Goal: Task Accomplishment & Management: Manage account settings

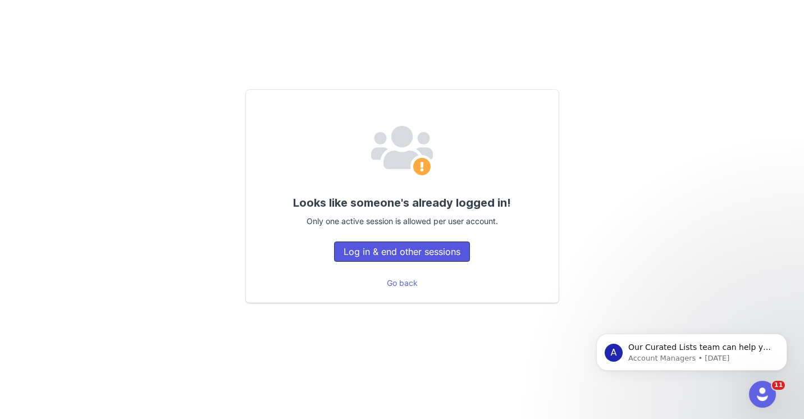
click at [417, 249] on button "Log in & end other sessions" at bounding box center [402, 252] width 136 height 20
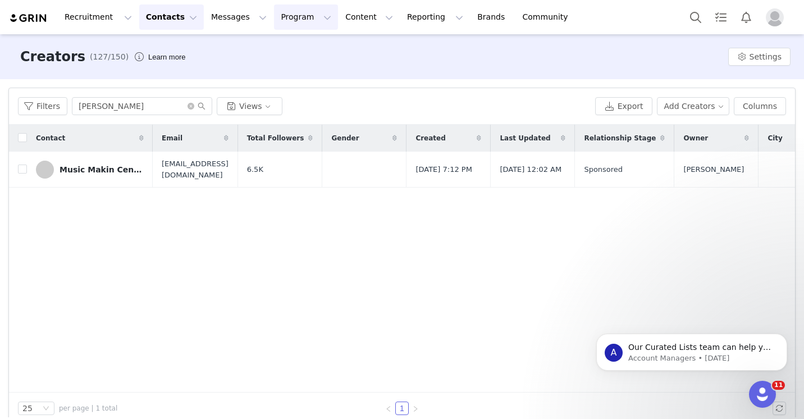
click at [306, 21] on button "Program Program" at bounding box center [306, 16] width 64 height 25
click at [296, 49] on p "Activations" at bounding box center [287, 50] width 43 height 12
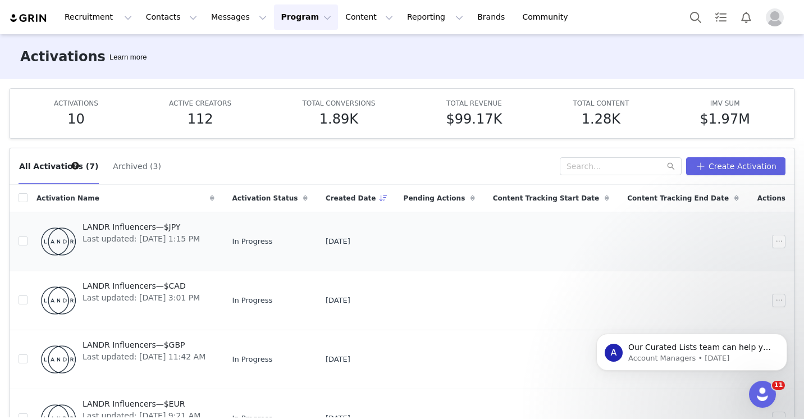
click at [154, 238] on span "Last updated: Aug 31, 2025 1:15 PM" at bounding box center [141, 239] width 117 height 12
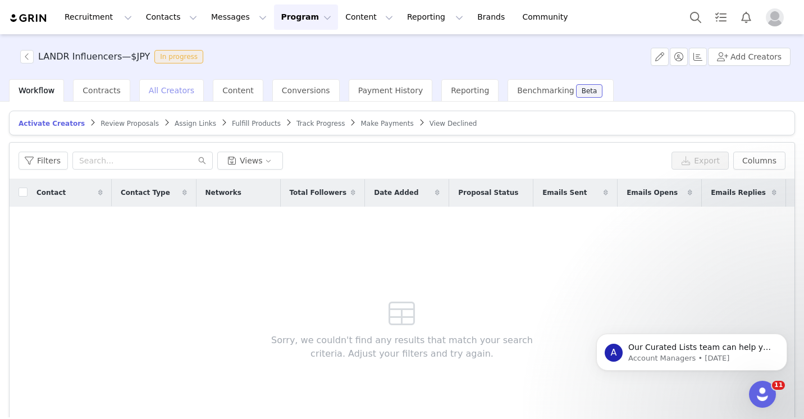
click at [175, 94] on span "All Creators" at bounding box center [171, 90] width 45 height 9
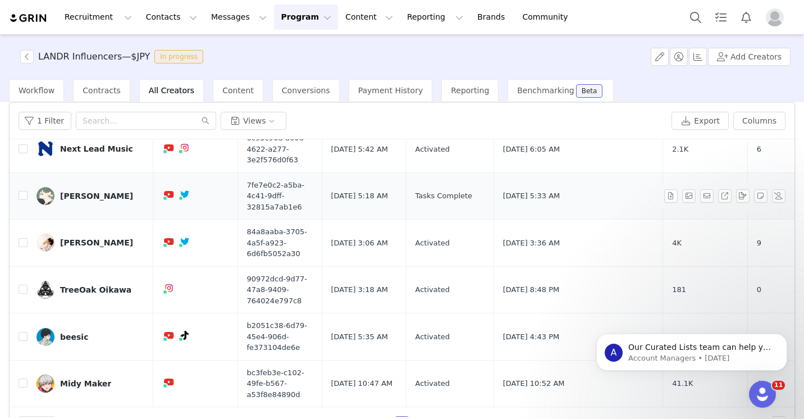
scroll to position [9, 0]
click at [79, 286] on div "TreeOak Oikawa" at bounding box center [95, 289] width 71 height 9
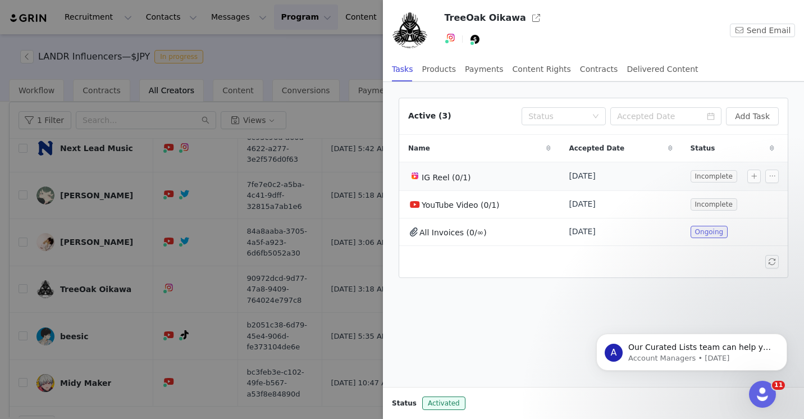
click at [466, 175] on span "IG Reel (0/1)" at bounding box center [446, 177] width 49 height 9
click at [518, 176] on div "IG Reel (0/1)" at bounding box center [479, 176] width 143 height 15
click at [773, 170] on button "button" at bounding box center [772, 176] width 13 height 13
click at [768, 192] on div "Edit Task" at bounding box center [746, 196] width 59 height 12
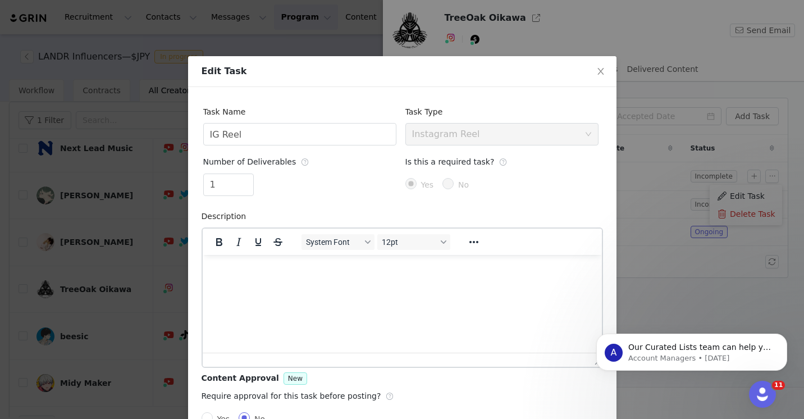
scroll to position [0, 0]
click at [318, 138] on input "IG Reel" at bounding box center [299, 134] width 193 height 22
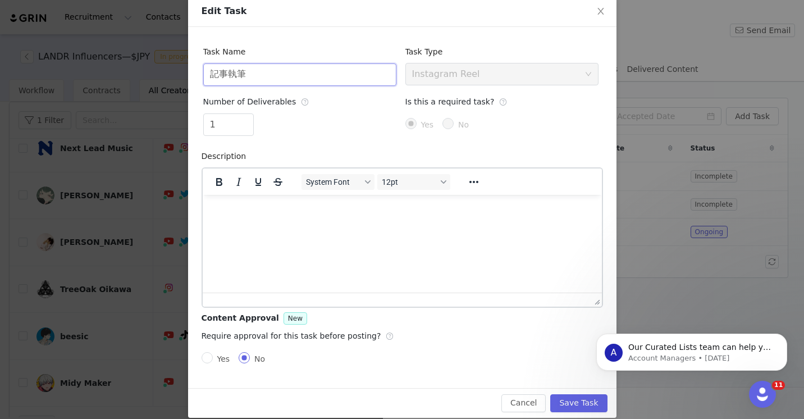
scroll to position [72, 0]
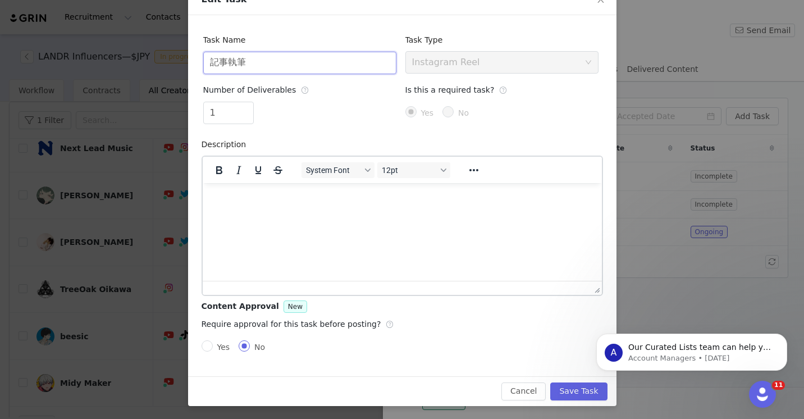
type input "記事執筆"
drag, startPoint x: 228, startPoint y: 114, endPoint x: 208, endPoint y: 114, distance: 19.7
click at [208, 114] on input "1" at bounding box center [228, 112] width 49 height 21
type input "2"
click at [248, 107] on icon "icon: up" at bounding box center [247, 109] width 4 height 4
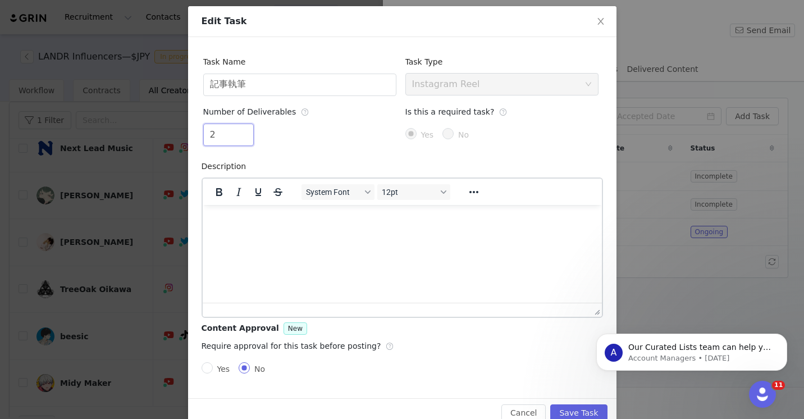
scroll to position [56, 0]
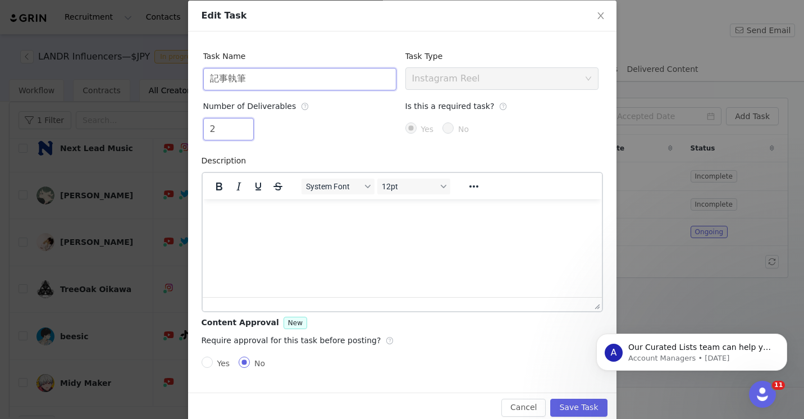
click at [210, 81] on input "記事執筆" at bounding box center [299, 79] width 193 height 22
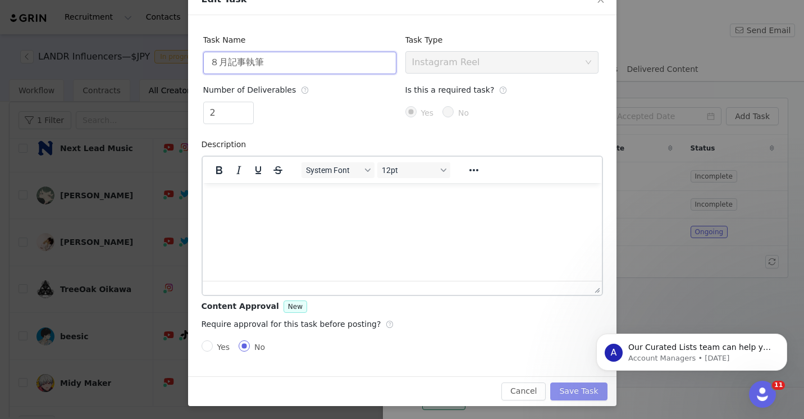
type input "８月記事執筆"
click at [577, 391] on button "Save Task" at bounding box center [578, 392] width 57 height 18
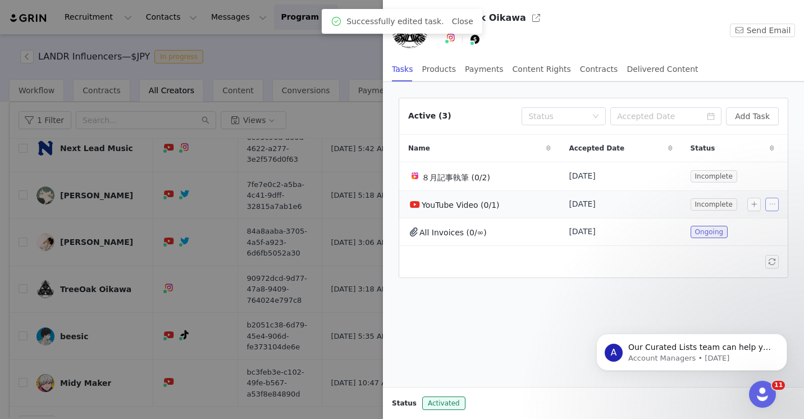
click at [768, 205] on button "button" at bounding box center [772, 204] width 13 height 13
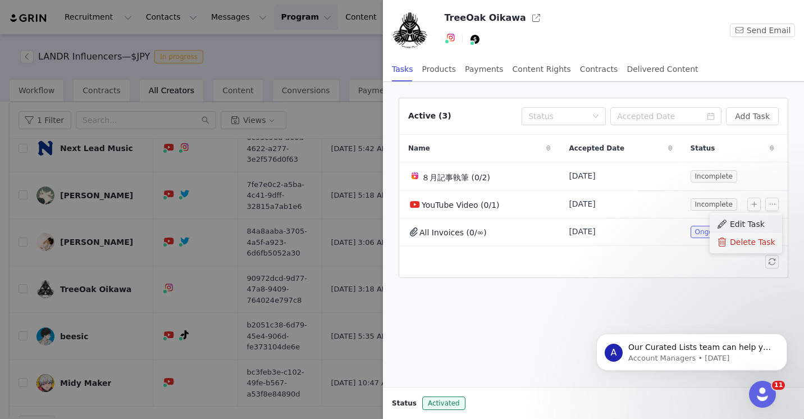
click at [752, 222] on span "Edit Task" at bounding box center [747, 224] width 35 height 12
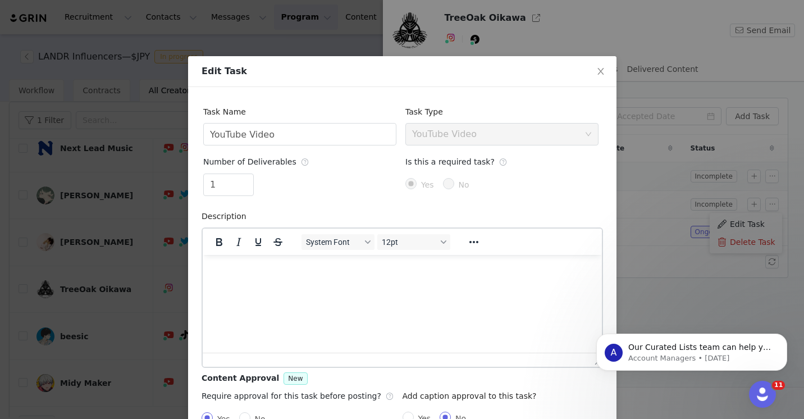
scroll to position [0, 0]
drag, startPoint x: 322, startPoint y: 138, endPoint x: 192, endPoint y: 133, distance: 130.4
click at [191, 133] on div "Task Name YouTube Video Task Type Select task type YouTube Video Number of Deli…" at bounding box center [402, 267] width 429 height 361
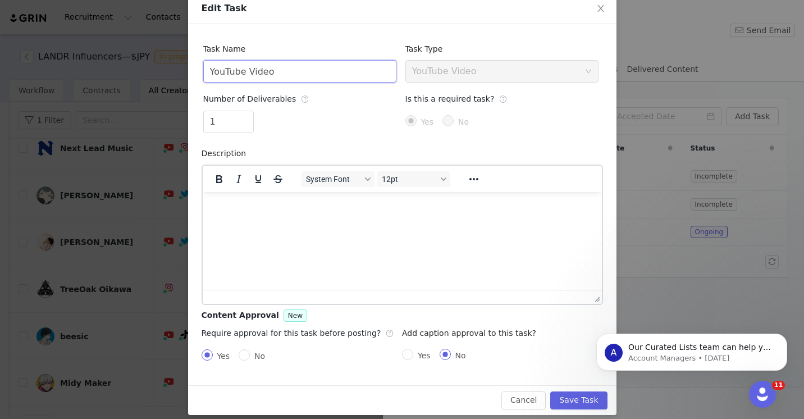
scroll to position [72, 0]
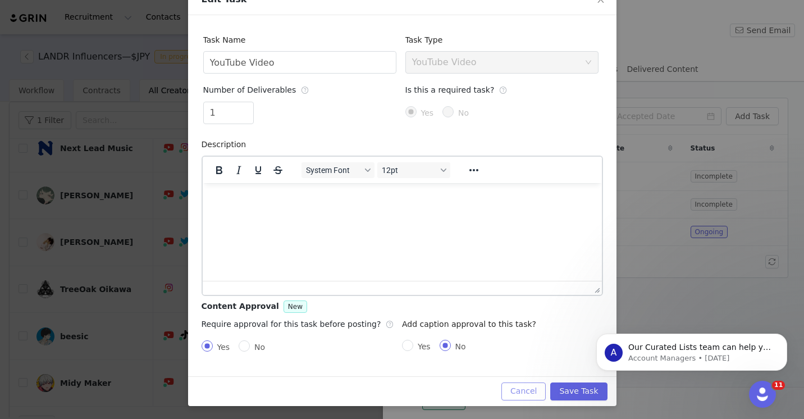
click at [525, 391] on button "Cancel" at bounding box center [524, 392] width 44 height 18
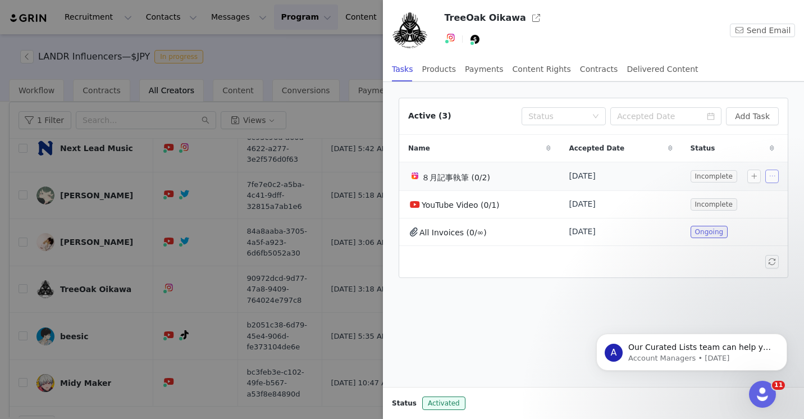
click at [773, 176] on button "button" at bounding box center [772, 176] width 13 height 13
click at [762, 212] on span "Delete Task" at bounding box center [752, 214] width 45 height 12
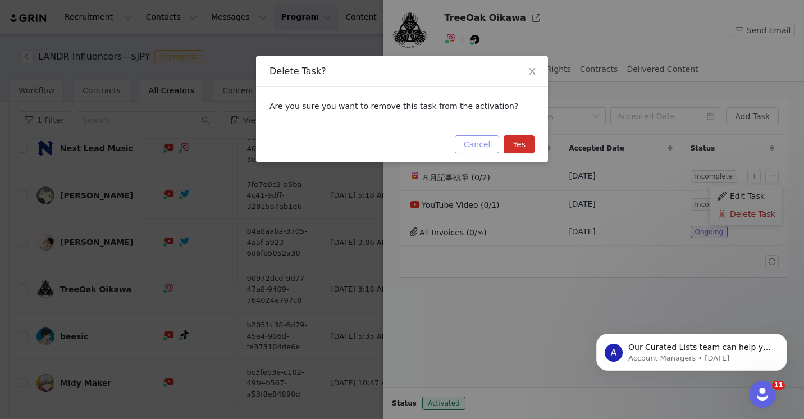
click at [482, 147] on button "Cancel" at bounding box center [477, 144] width 44 height 18
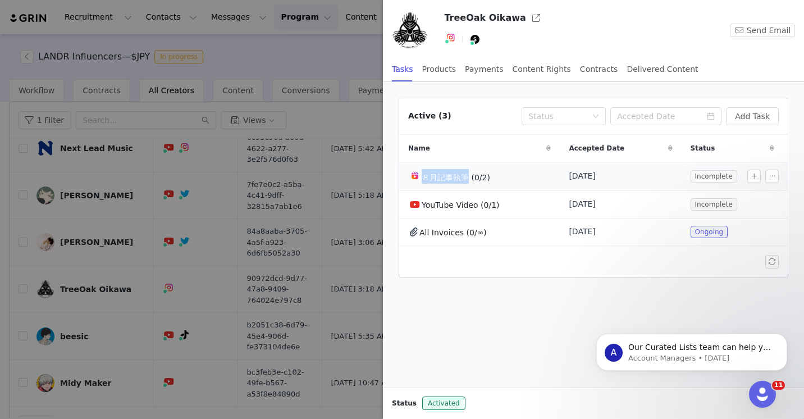
drag, startPoint x: 466, startPoint y: 179, endPoint x: 422, endPoint y: 179, distance: 44.4
click at [422, 179] on span "８月記事執筆 (0/2)" at bounding box center [456, 177] width 69 height 9
copy span "８月記事執筆"
click at [774, 174] on button "button" at bounding box center [772, 176] width 13 height 13
click at [754, 212] on span "Delete Task" at bounding box center [752, 214] width 45 height 12
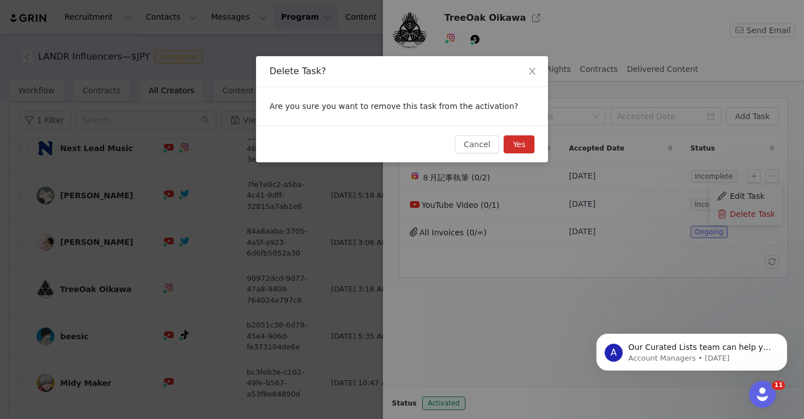
click at [514, 147] on button "Yes" at bounding box center [519, 144] width 31 height 18
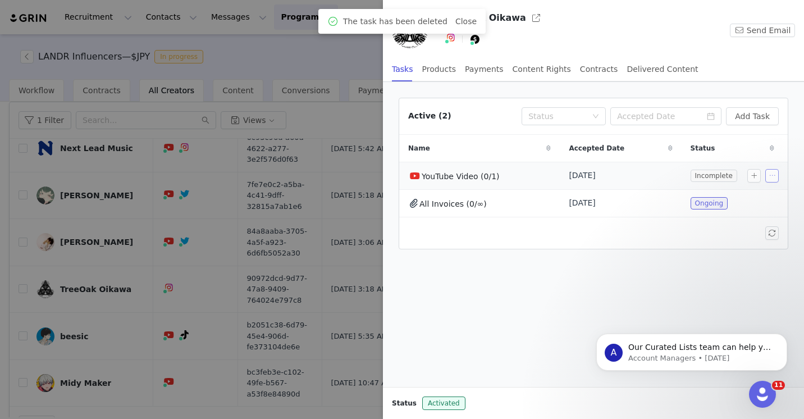
click at [776, 176] on button "button" at bounding box center [772, 175] width 13 height 13
click at [752, 215] on span "Delete Task" at bounding box center [752, 214] width 45 height 12
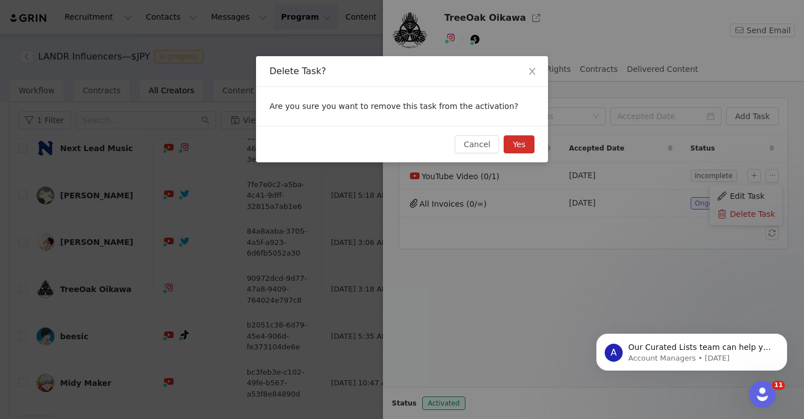
click at [523, 149] on button "Yes" at bounding box center [519, 144] width 31 height 18
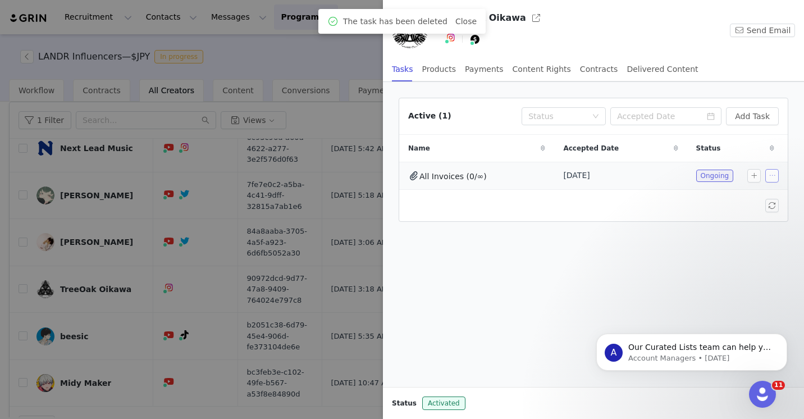
click at [772, 176] on button "button" at bounding box center [772, 175] width 13 height 13
click at [761, 193] on span "Edit Task" at bounding box center [747, 196] width 35 height 12
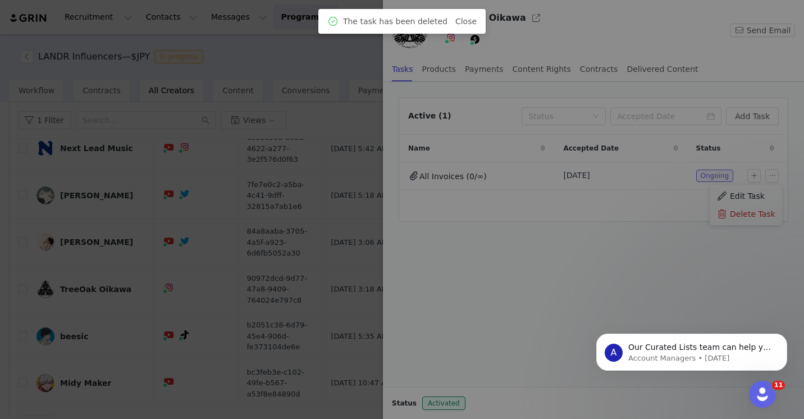
scroll to position [0, 0]
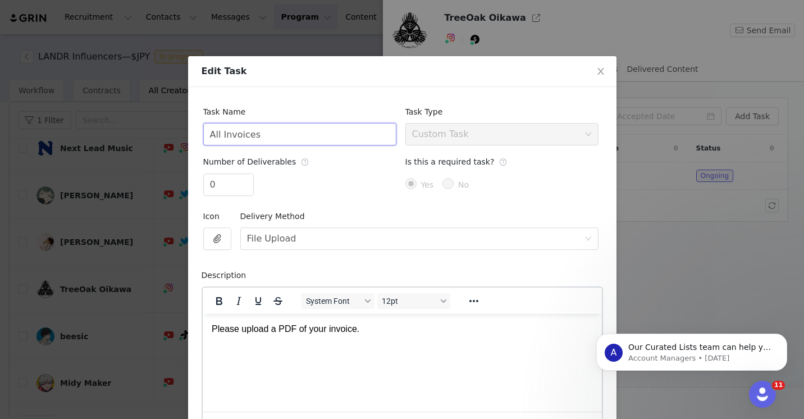
click at [299, 135] on input "All Invoices" at bounding box center [299, 134] width 193 height 22
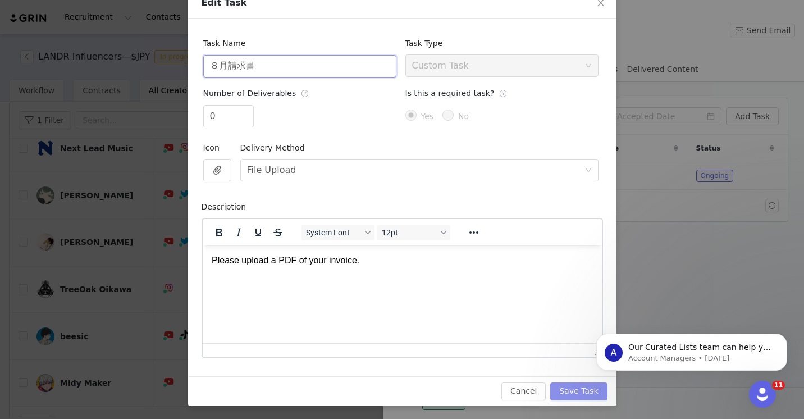
type input "８月請求書"
click at [585, 392] on button "Save Task" at bounding box center [578, 392] width 57 height 18
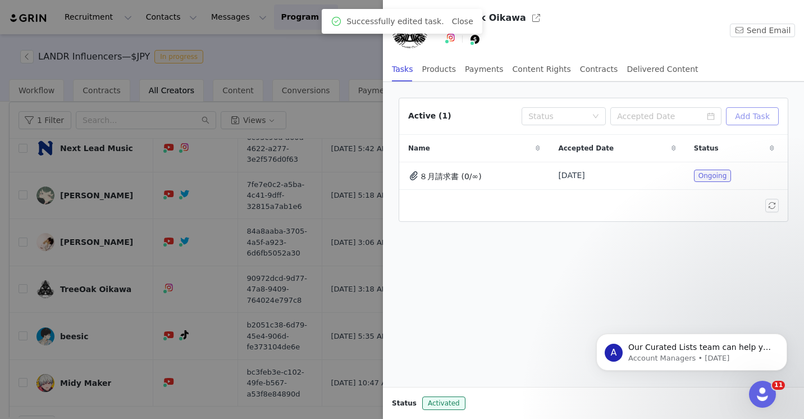
click at [752, 112] on button "Add Task" at bounding box center [752, 116] width 53 height 18
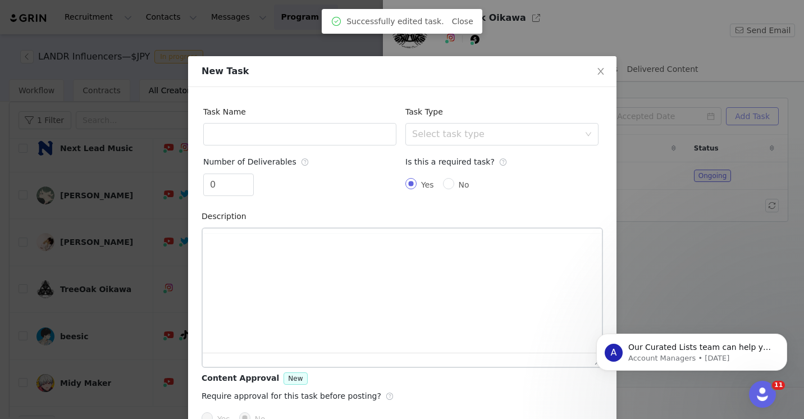
scroll to position [0, 0]
click at [265, 138] on input "text" at bounding box center [299, 134] width 193 height 22
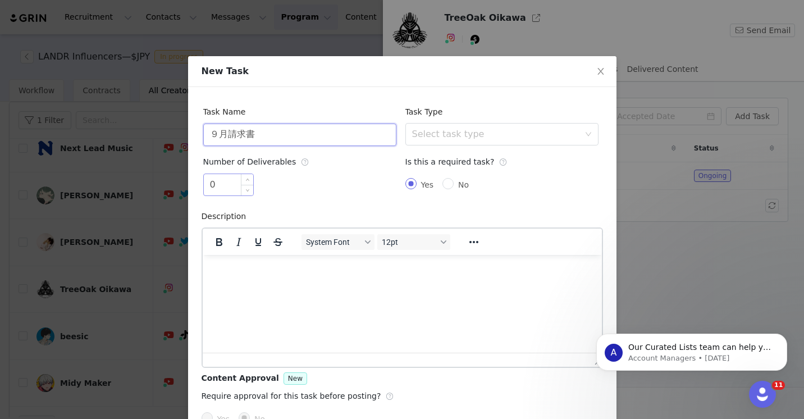
type input "９月請求書"
click at [230, 185] on input "0" at bounding box center [228, 184] width 49 height 21
type input "1"
click at [248, 180] on icon "icon: up" at bounding box center [247, 181] width 4 height 4
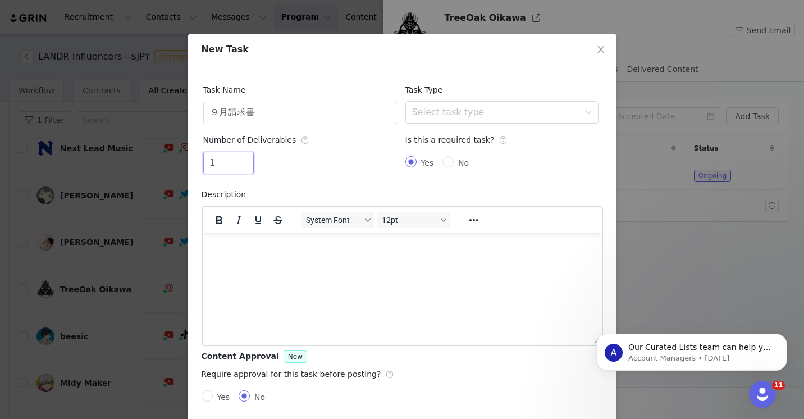
scroll to position [31, 0]
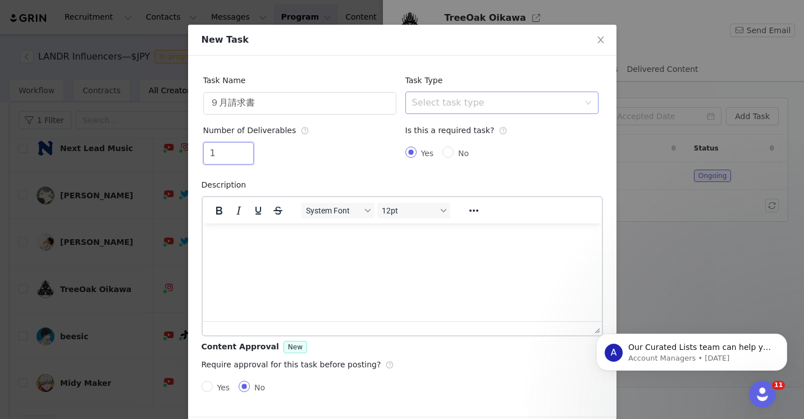
click at [520, 104] on div "Select task type" at bounding box center [495, 102] width 167 height 11
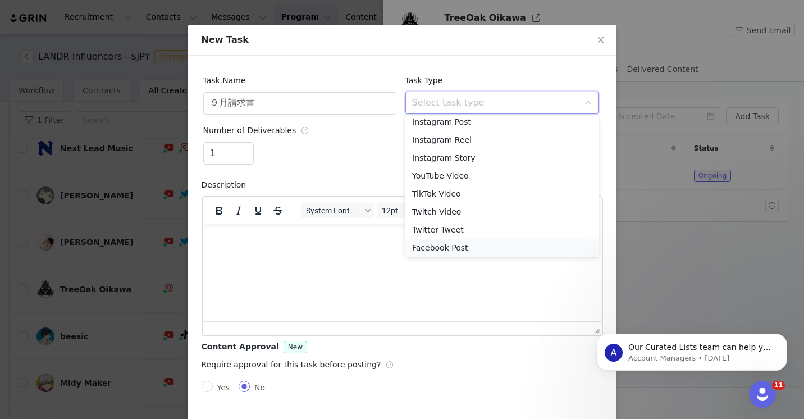
scroll to position [44, 0]
click at [478, 244] on li "Custom Task" at bounding box center [502, 245] width 193 height 18
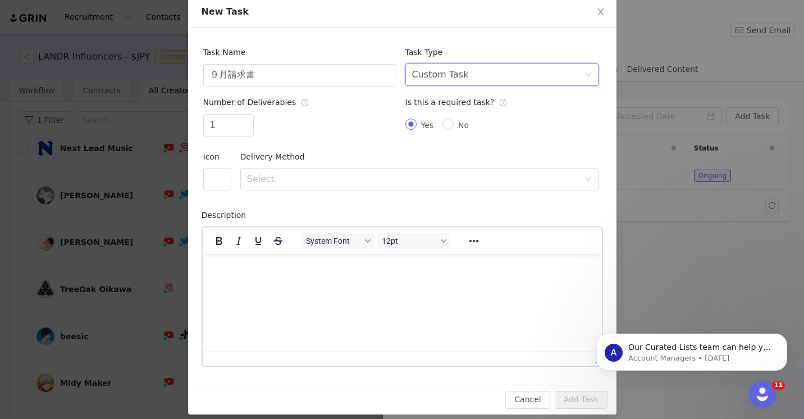
scroll to position [69, 0]
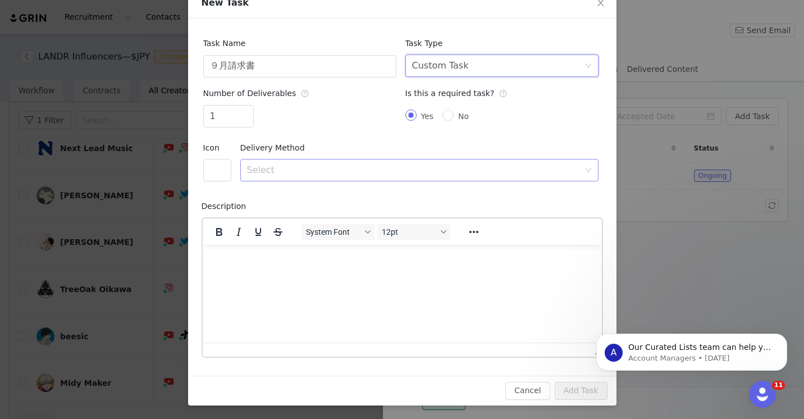
click at [254, 169] on div "Select" at bounding box center [413, 170] width 333 height 11
click at [269, 197] on li "File Upload" at bounding box center [419, 194] width 358 height 18
click at [219, 175] on button "button" at bounding box center [217, 170] width 28 height 22
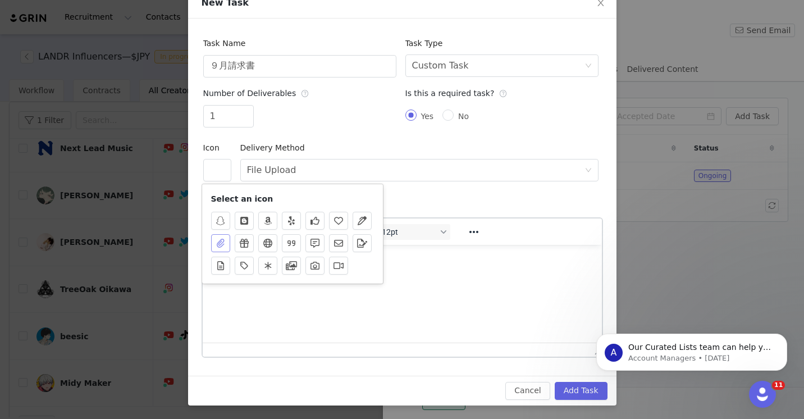
click at [218, 242] on button "button" at bounding box center [220, 243] width 19 height 18
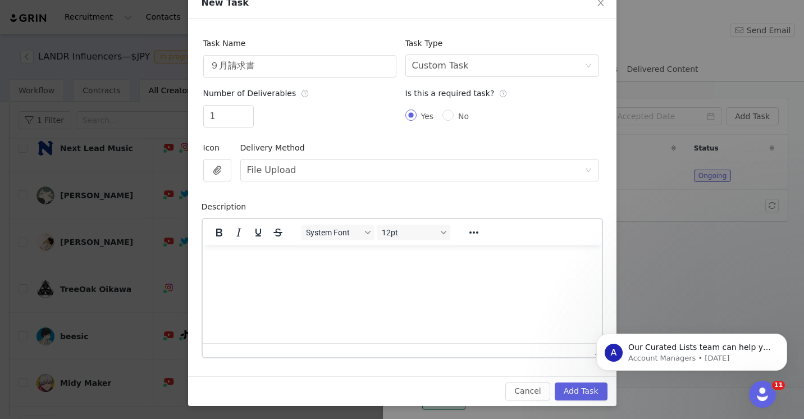
click at [266, 275] on html at bounding box center [401, 260] width 399 height 30
paste body "Rich Text Area. Press ALT-0 for help."
click at [582, 391] on button "Add Task" at bounding box center [581, 392] width 53 height 18
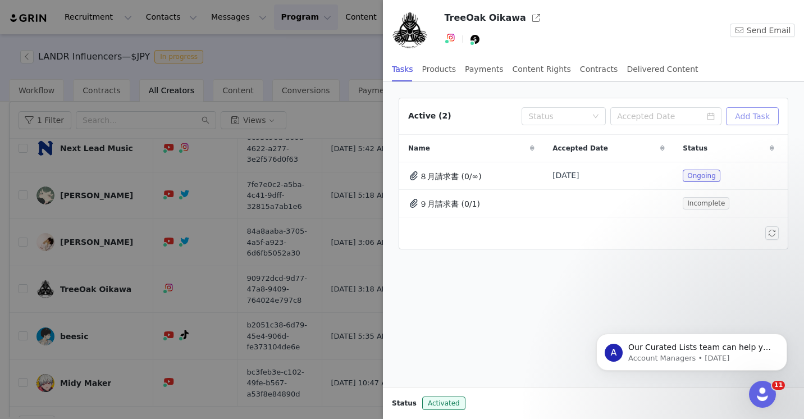
click at [761, 115] on button "Add Task" at bounding box center [752, 116] width 53 height 18
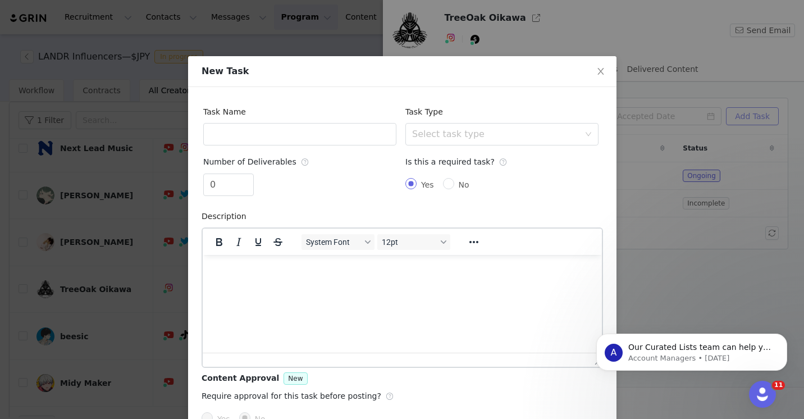
scroll to position [0, 0]
click at [336, 135] on input "text" at bounding box center [299, 134] width 193 height 22
type input "２"
type input "１０月記事執筆"
click at [248, 179] on icon "icon: up" at bounding box center [247, 181] width 4 height 4
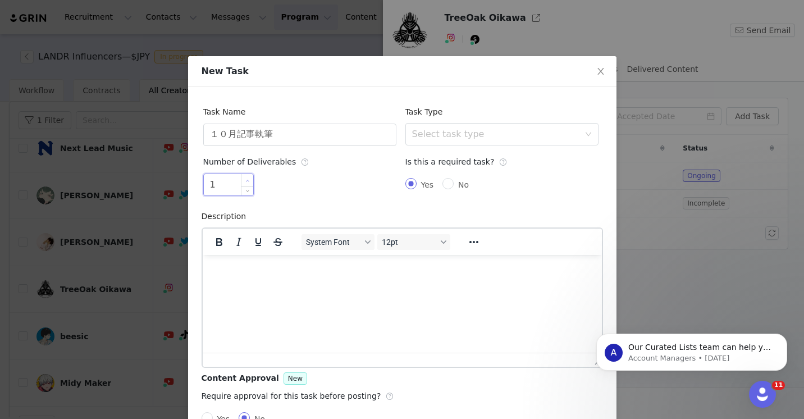
type input "2"
click at [248, 179] on icon "icon: up" at bounding box center [247, 181] width 4 height 4
click at [493, 133] on div "Select task type" at bounding box center [495, 134] width 167 height 11
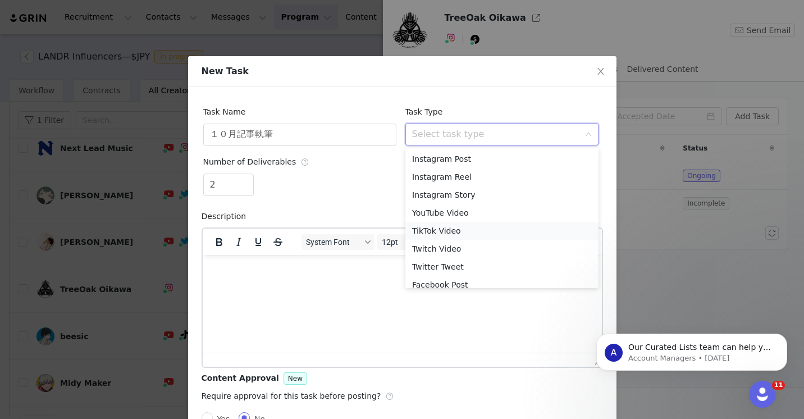
scroll to position [44, 0]
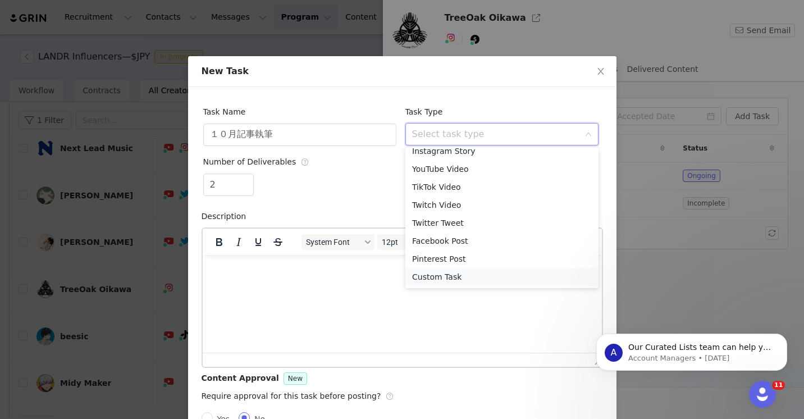
click at [439, 282] on li "Custom Task" at bounding box center [502, 277] width 193 height 18
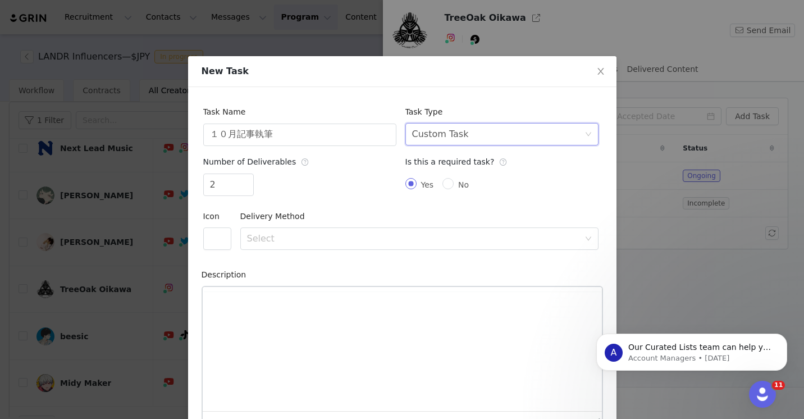
scroll to position [0, 0]
click at [220, 240] on button "button" at bounding box center [217, 238] width 28 height 22
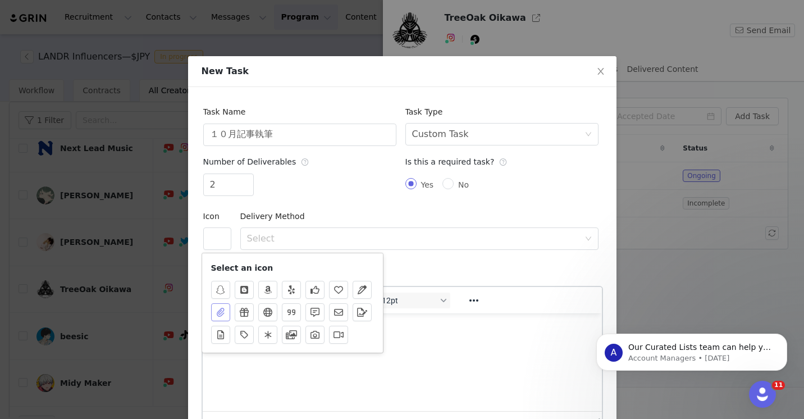
click at [221, 304] on button "button" at bounding box center [220, 312] width 19 height 18
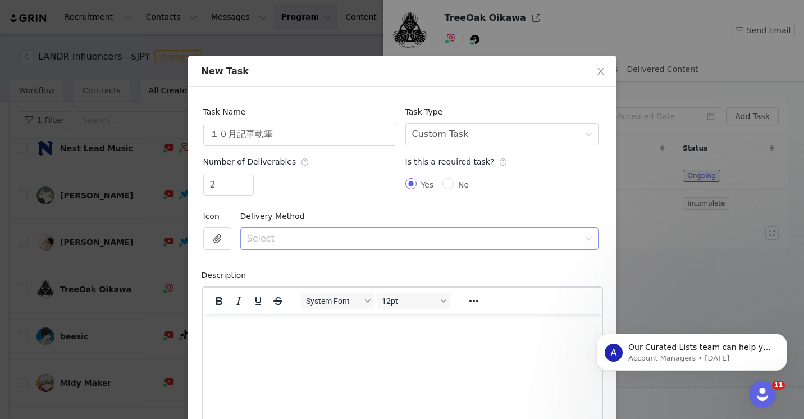
click at [253, 235] on div "Select" at bounding box center [413, 238] width 333 height 11
click at [279, 262] on li "File Upload" at bounding box center [419, 263] width 358 height 18
click at [255, 340] on html at bounding box center [401, 328] width 399 height 30
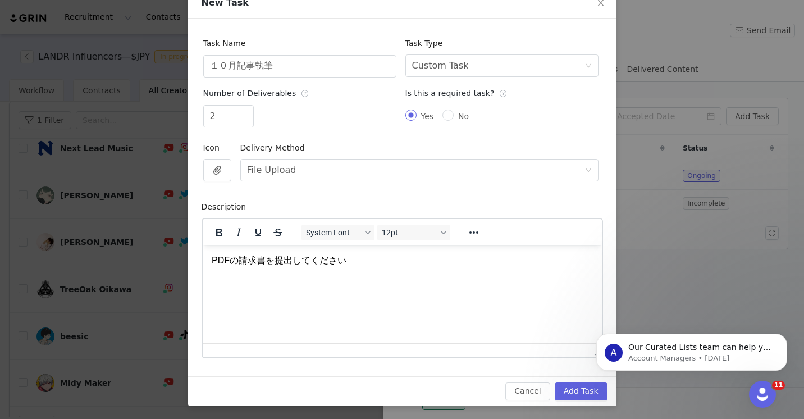
click at [588, 384] on html "A Our Curated Lists team can help you find more creators! Our team of prospect-…" at bounding box center [692, 349] width 225 height 79
click at [573, 391] on button "Add Task" at bounding box center [581, 392] width 53 height 18
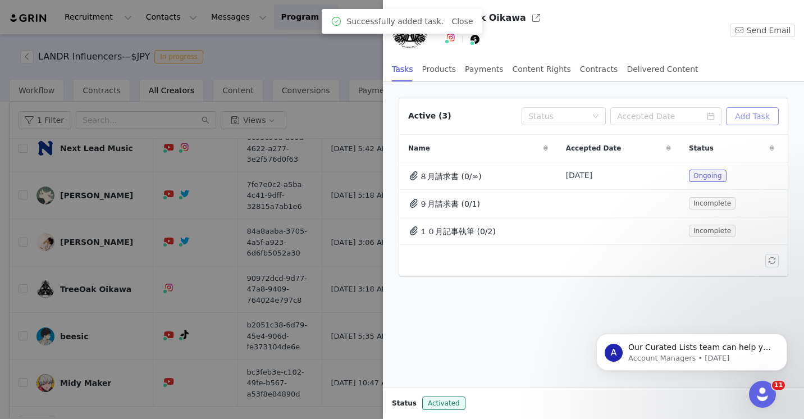
click at [752, 119] on button "Add Task" at bounding box center [752, 116] width 53 height 18
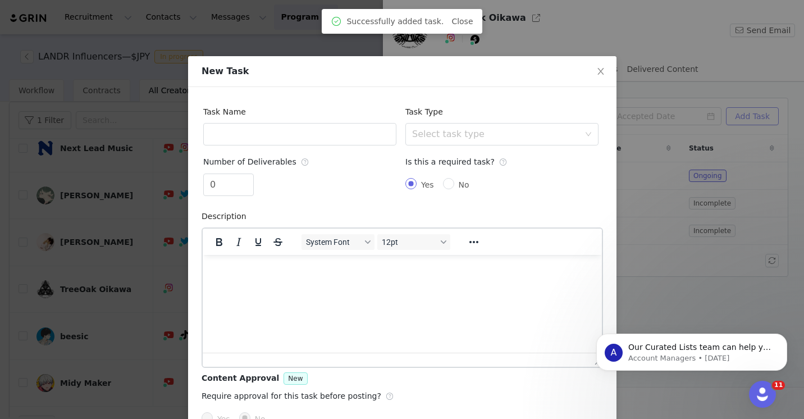
scroll to position [0, 0]
click at [323, 142] on input "text" at bounding box center [299, 134] width 193 height 22
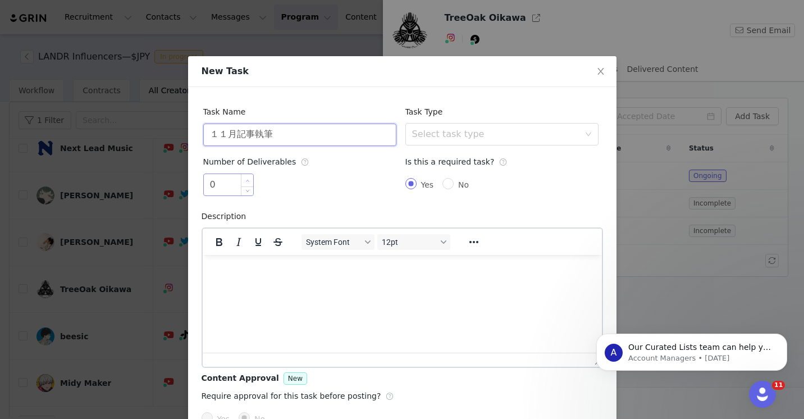
type input "１１月記事執筆"
click at [249, 178] on span "Increase Value" at bounding box center [248, 180] width 12 height 13
type input "2"
click at [249, 178] on span "Increase Value" at bounding box center [248, 180] width 12 height 13
click at [432, 138] on div "Select task type" at bounding box center [495, 134] width 167 height 11
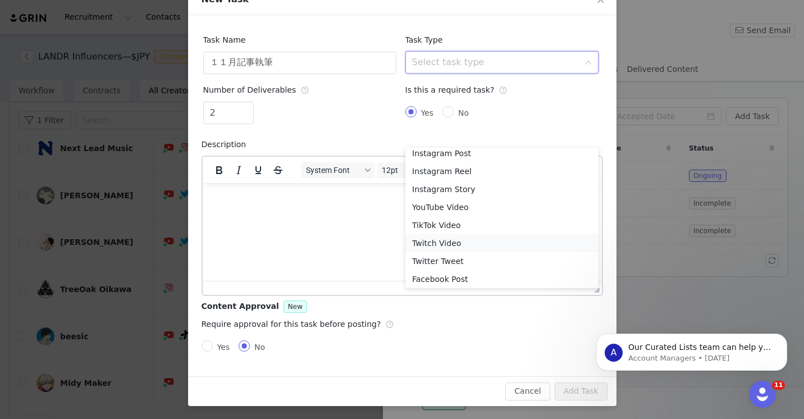
scroll to position [44, 0]
click at [429, 281] on li "Custom Task" at bounding box center [502, 277] width 193 height 18
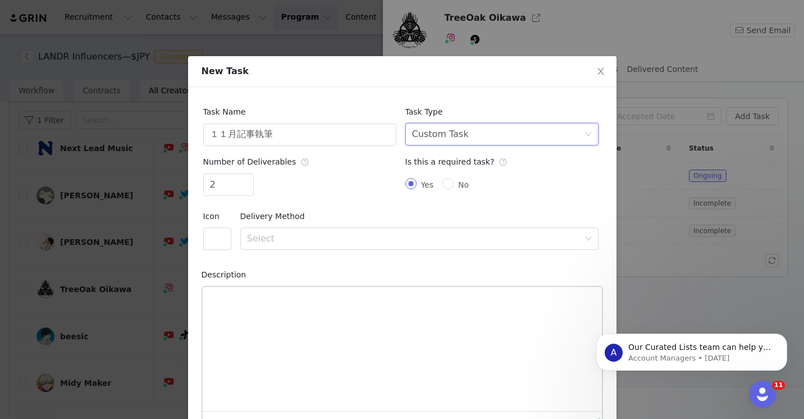
scroll to position [0, 0]
click at [234, 330] on p "Rich Text Area. Press ALT-0 for help." at bounding box center [401, 328] width 381 height 12
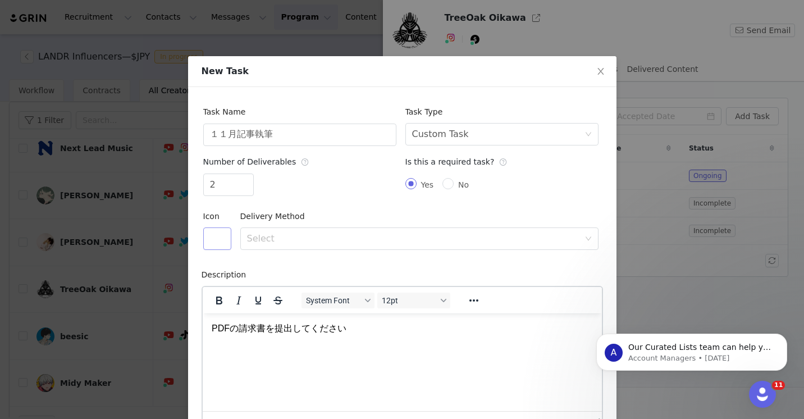
click at [216, 241] on button "button" at bounding box center [217, 238] width 28 height 22
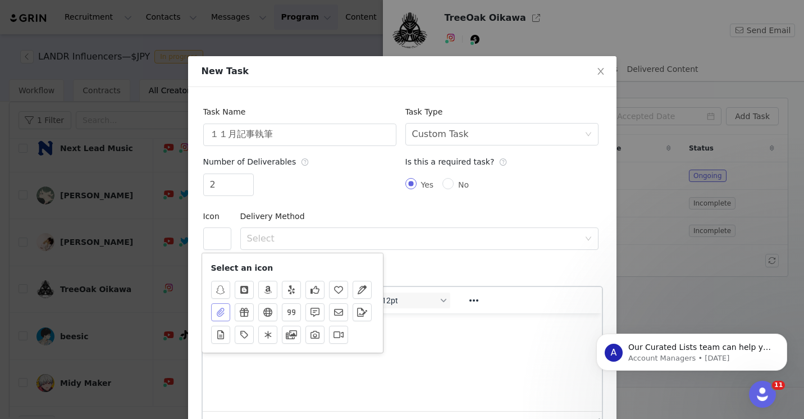
click at [218, 314] on button "button" at bounding box center [220, 312] width 19 height 18
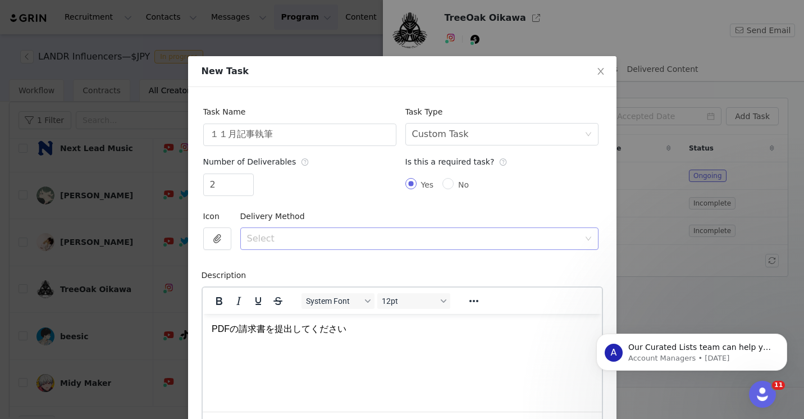
click at [293, 234] on div "Select" at bounding box center [413, 238] width 333 height 11
click at [271, 261] on li "File Upload" at bounding box center [419, 263] width 358 height 18
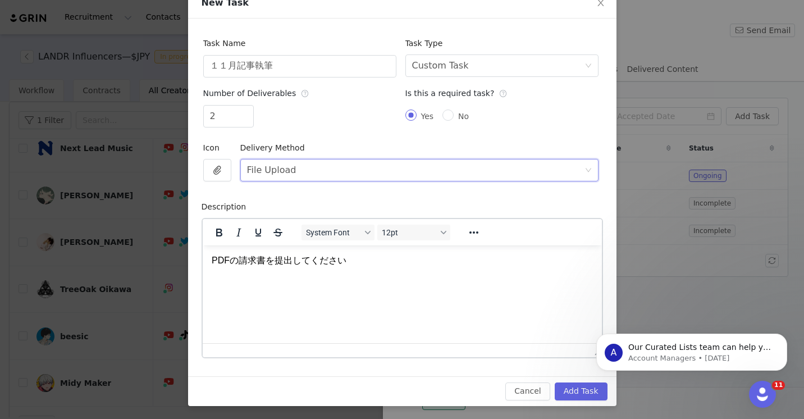
click at [593, 388] on html "A Our Curated Lists team can help you find more creators! Our team of prospect-…" at bounding box center [692, 349] width 225 height 79
click at [576, 394] on button "Add Task" at bounding box center [581, 392] width 53 height 18
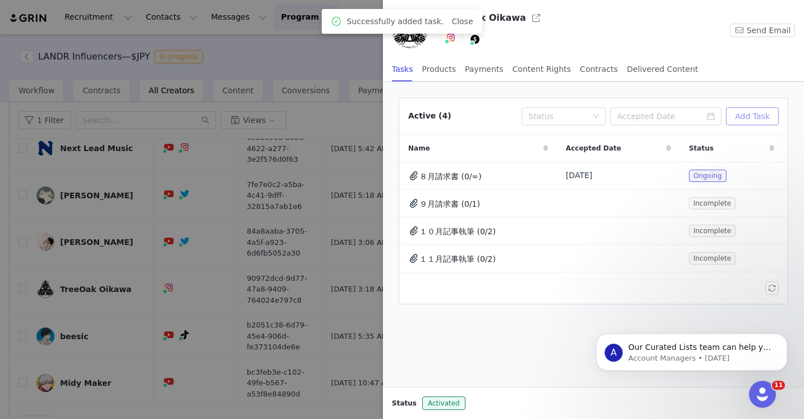
click at [770, 115] on button "Add Task" at bounding box center [752, 116] width 53 height 18
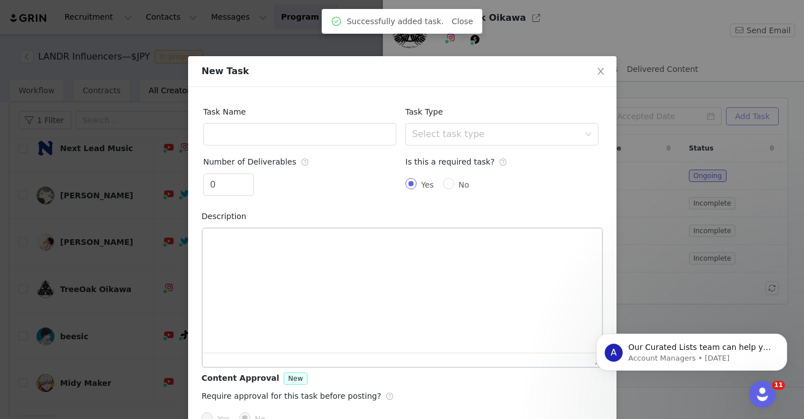
scroll to position [0, 0]
click at [290, 135] on input "text" at bounding box center [299, 134] width 193 height 22
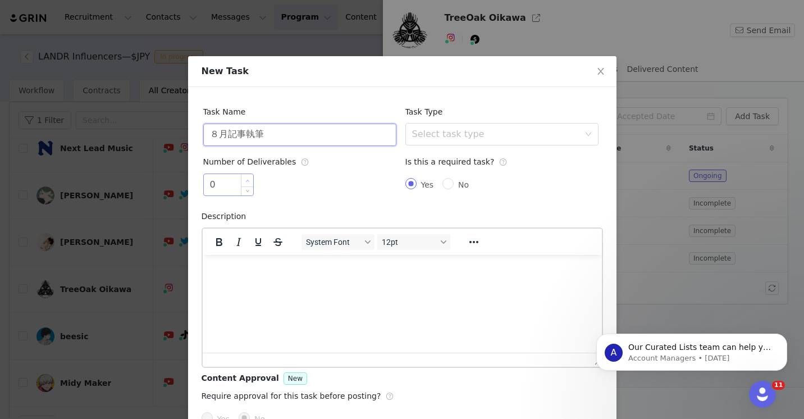
type input "８月記事執筆"
click at [247, 177] on span "Increase Value" at bounding box center [248, 180] width 12 height 13
type input "2"
click at [247, 177] on span "Increase Value" at bounding box center [248, 180] width 12 height 13
click at [452, 137] on div "Select task type" at bounding box center [495, 134] width 167 height 11
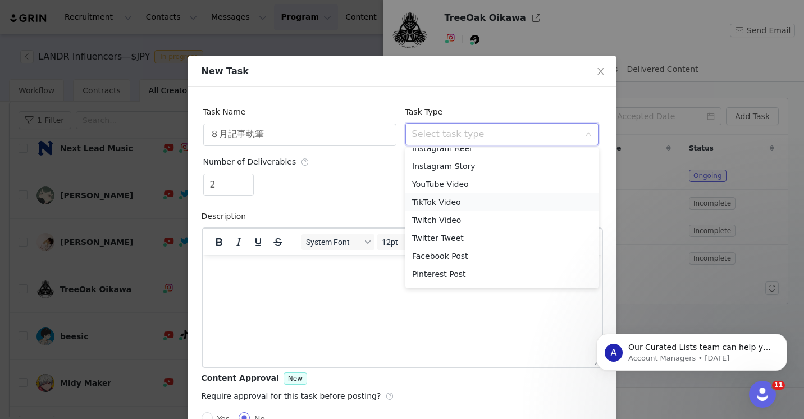
scroll to position [44, 0]
click at [440, 276] on li "Custom Task" at bounding box center [502, 277] width 193 height 18
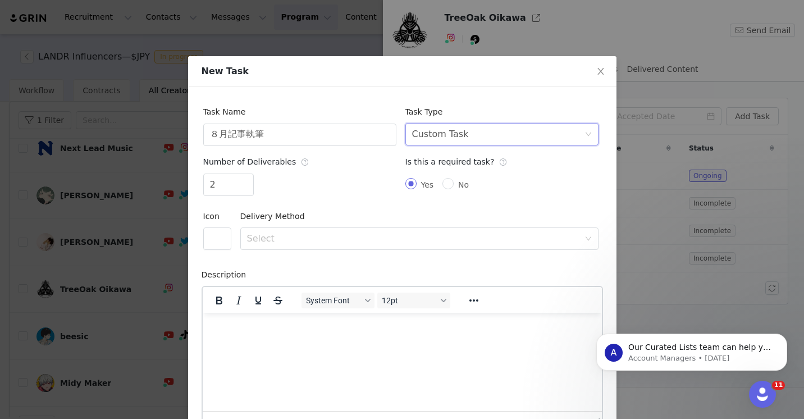
scroll to position [0, 0]
click at [216, 240] on button "button" at bounding box center [217, 238] width 28 height 22
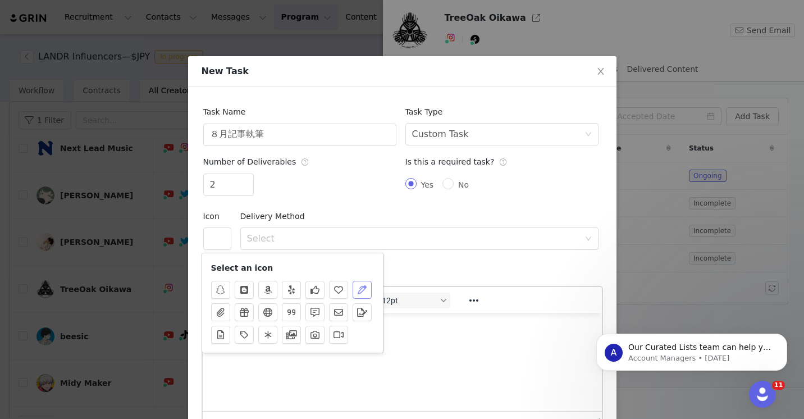
click at [360, 290] on button "button" at bounding box center [362, 290] width 19 height 18
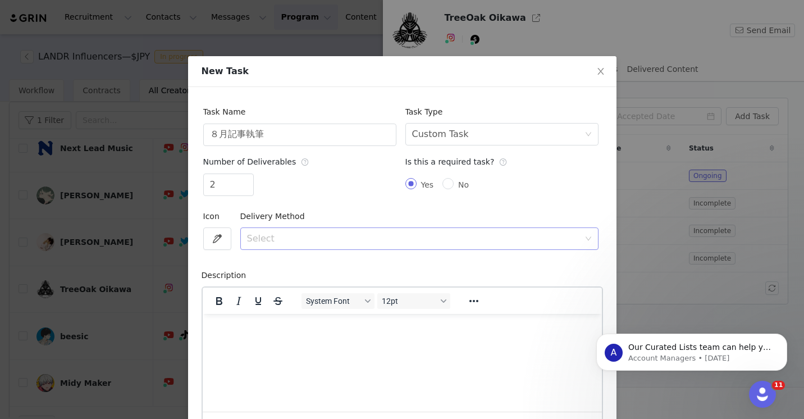
click at [304, 236] on div "Select" at bounding box center [413, 238] width 333 height 11
click at [278, 284] on li "URL" at bounding box center [419, 281] width 358 height 18
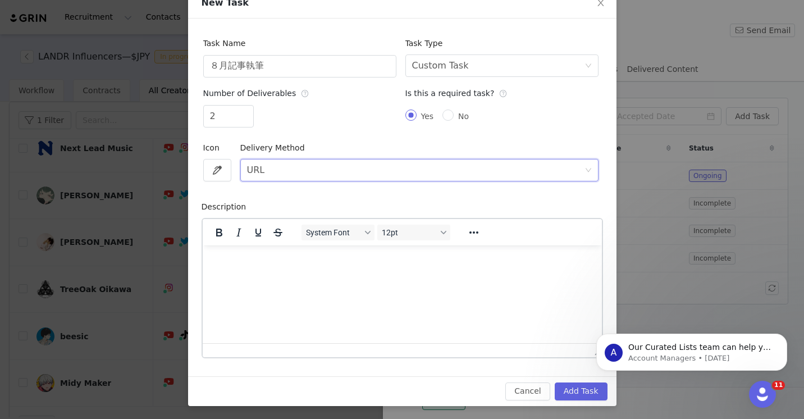
click at [272, 275] on html at bounding box center [401, 260] width 399 height 30
paste body "Rich Text Area. Press ALT-0 for help."
click at [573, 391] on button "Add Task" at bounding box center [581, 392] width 53 height 18
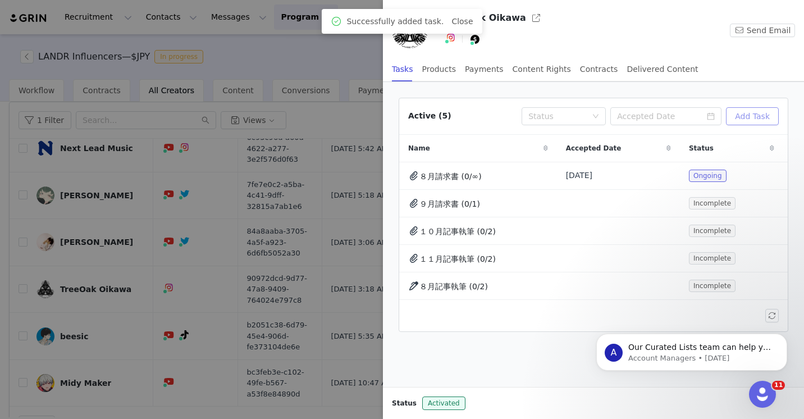
click at [754, 116] on button "Add Task" at bounding box center [752, 116] width 53 height 18
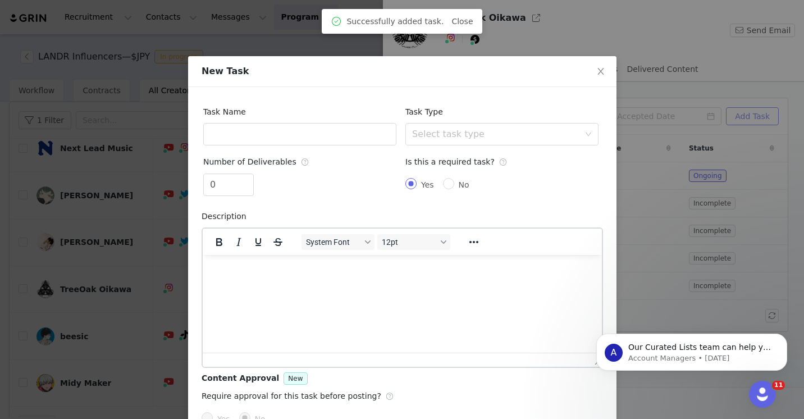
scroll to position [0, 0]
click at [274, 131] on input "text" at bounding box center [299, 134] width 193 height 22
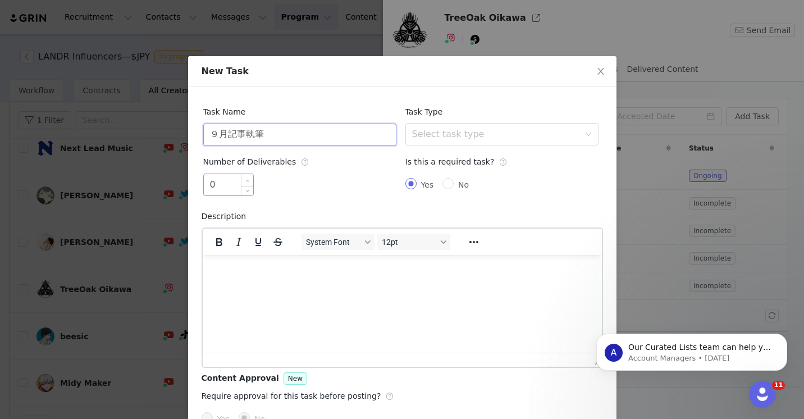
type input "９月記事執筆"
click at [248, 180] on icon "icon: up" at bounding box center [247, 181] width 4 height 4
type input "2"
click at [248, 180] on icon "icon: up" at bounding box center [247, 181] width 4 height 4
click at [449, 136] on div "Select task type" at bounding box center [495, 134] width 167 height 11
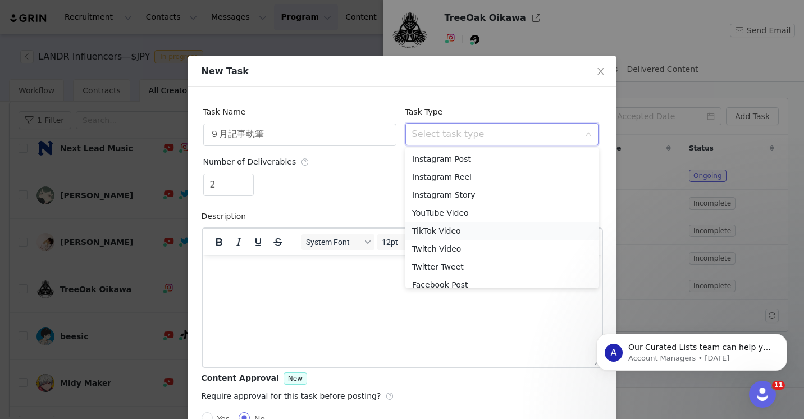
scroll to position [44, 0]
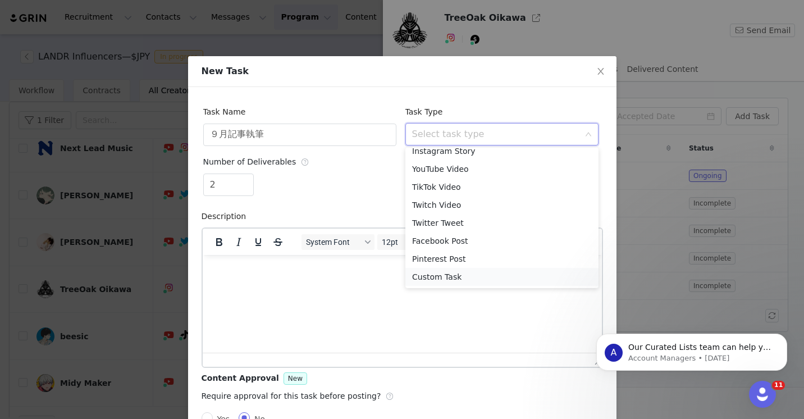
click at [435, 274] on li "Custom Task" at bounding box center [502, 277] width 193 height 18
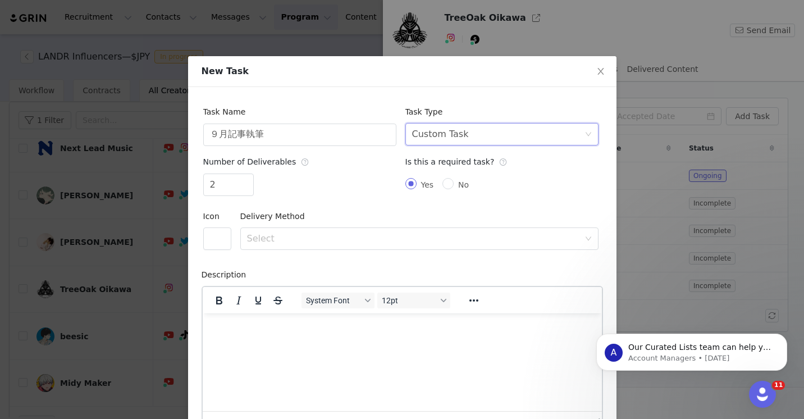
scroll to position [0, 0]
click at [221, 245] on button "button" at bounding box center [217, 238] width 28 height 22
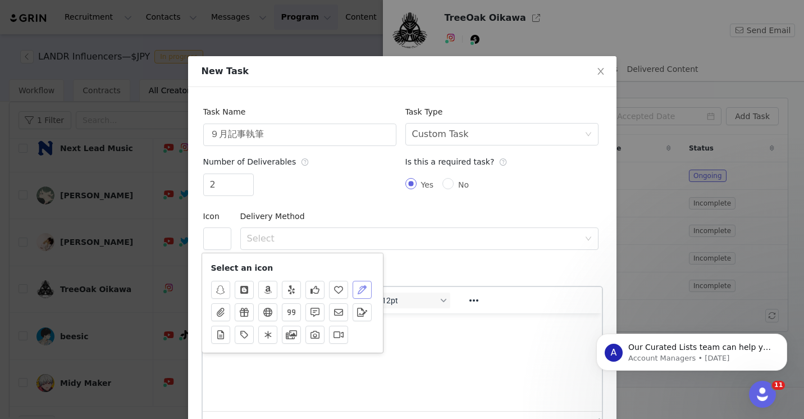
click at [362, 291] on button "button" at bounding box center [362, 290] width 19 height 18
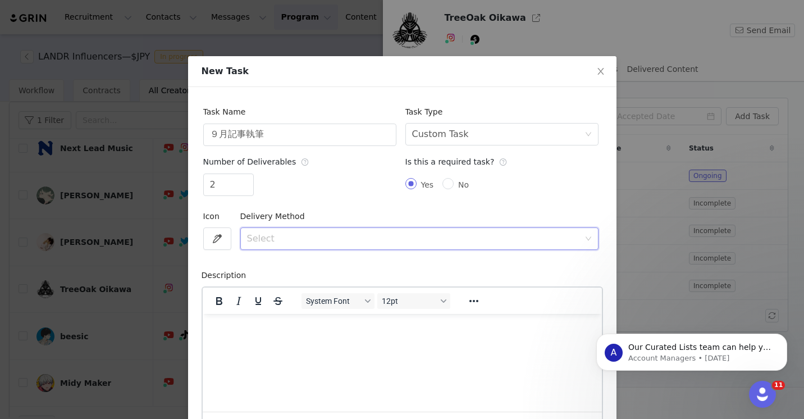
click at [287, 244] on div "Select" at bounding box center [416, 238] width 338 height 21
click at [267, 284] on li "URL" at bounding box center [419, 281] width 358 height 18
click at [250, 344] on html at bounding box center [401, 328] width 399 height 30
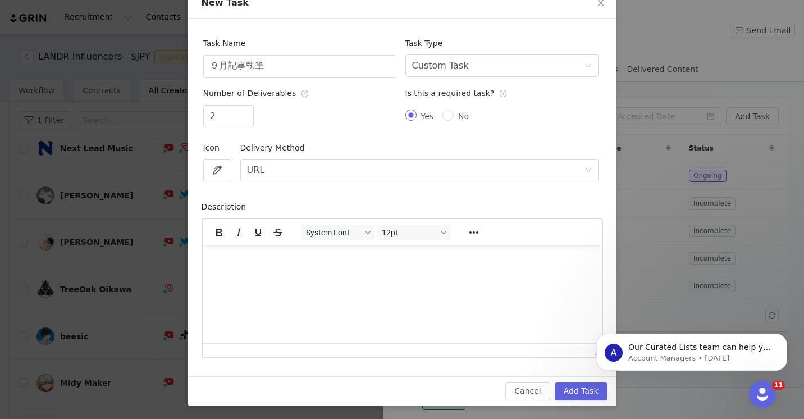
paste body "Rich Text Area. Press ALT-0 for help."
click at [579, 395] on button "Add Task" at bounding box center [581, 392] width 53 height 18
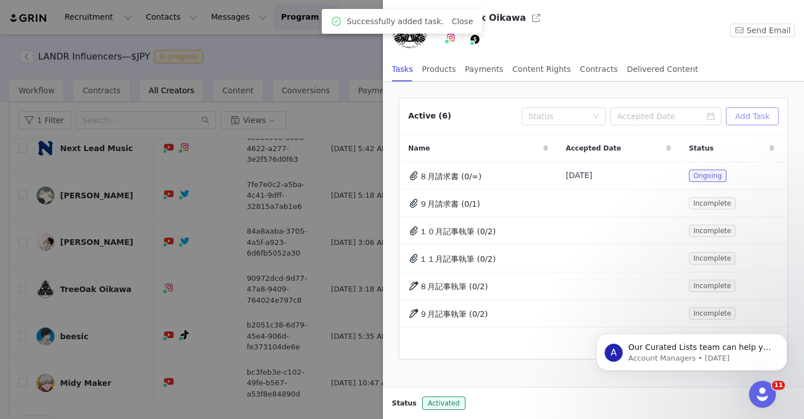
click at [759, 117] on button "Add Task" at bounding box center [752, 116] width 53 height 18
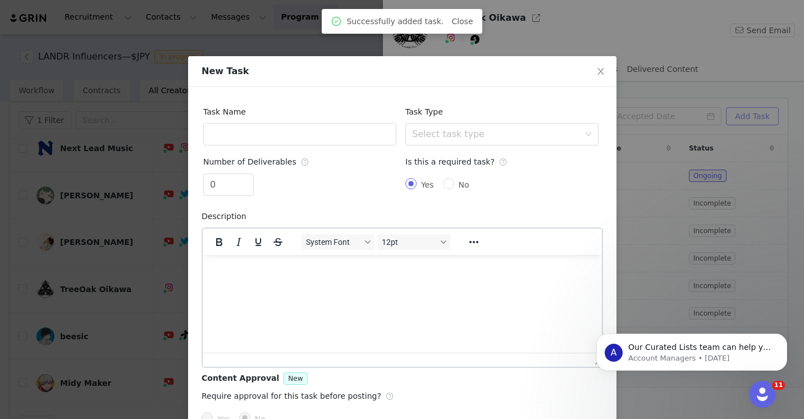
scroll to position [0, 0]
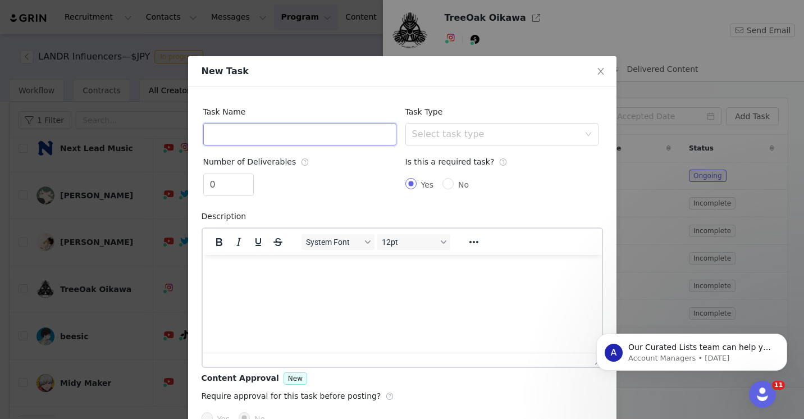
click at [349, 132] on input "text" at bounding box center [299, 134] width 193 height 22
type input "１０月記事執筆"
click at [249, 180] on icon "icon: up" at bounding box center [247, 181] width 4 height 4
type input "2"
click at [249, 180] on icon "icon: up" at bounding box center [247, 181] width 4 height 4
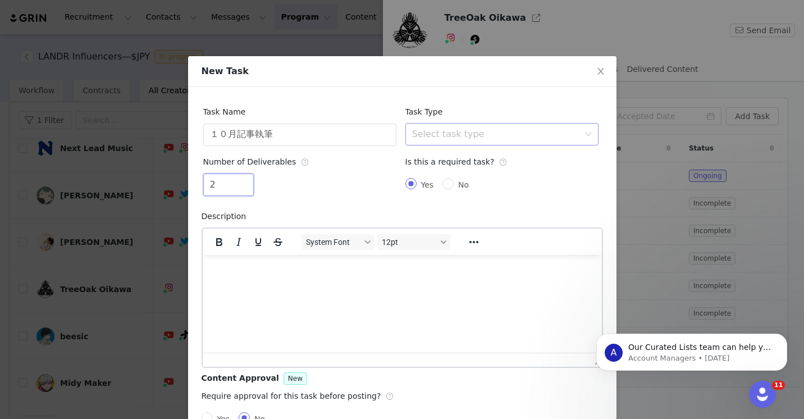
click at [487, 135] on div "Select task type" at bounding box center [495, 134] width 167 height 11
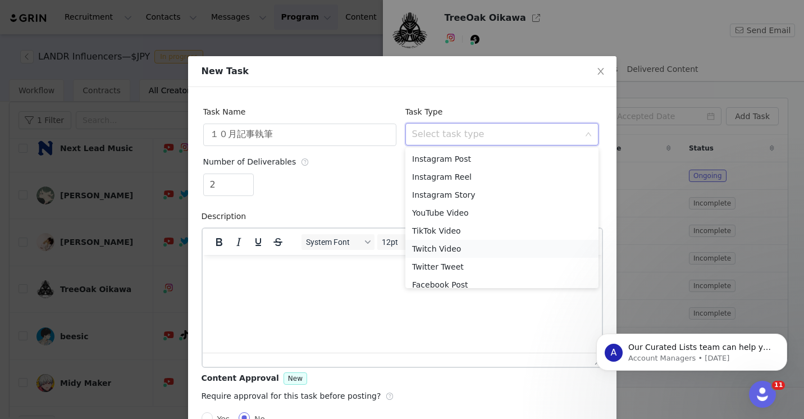
scroll to position [44, 0]
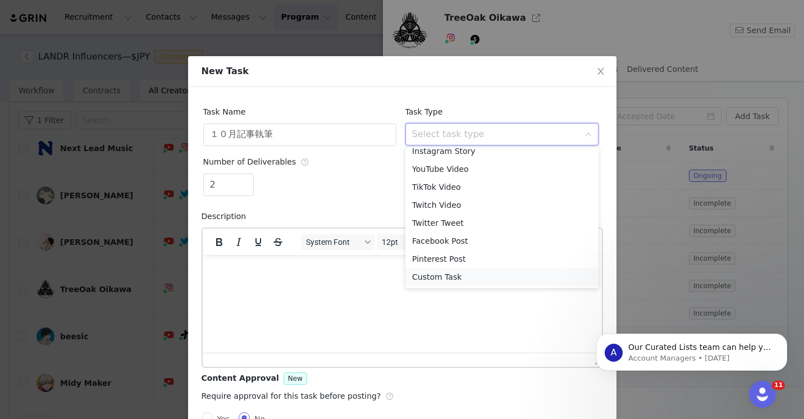
click at [446, 283] on li "Custom Task" at bounding box center [502, 277] width 193 height 18
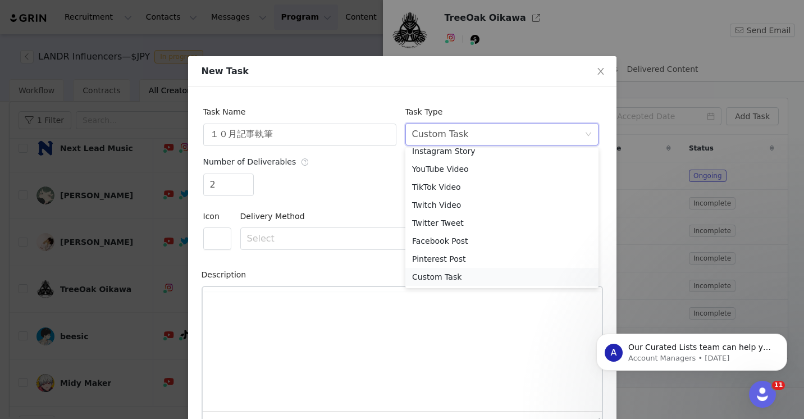
scroll to position [0, 0]
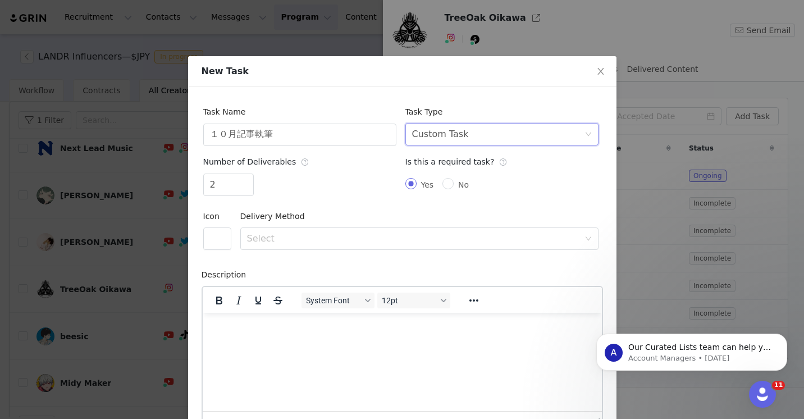
click at [200, 243] on div "Task Name １０月記事執筆 Task Type Select task type Custom Task Number of Deliverables…" at bounding box center [402, 265] width 429 height 357
click at [215, 241] on button "button" at bounding box center [217, 238] width 28 height 22
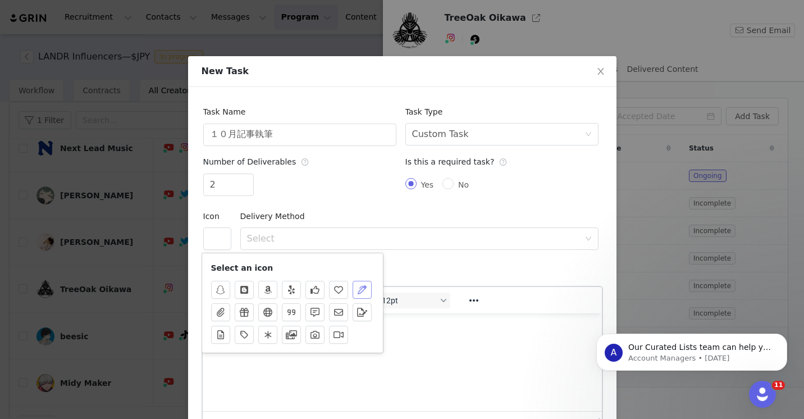
click at [363, 290] on button "button" at bounding box center [362, 290] width 19 height 18
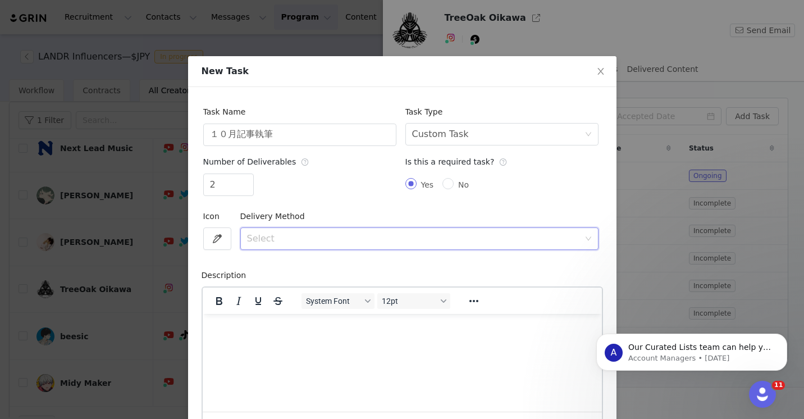
click at [277, 230] on div "Select" at bounding box center [416, 238] width 338 height 21
click at [263, 281] on li "URL" at bounding box center [419, 281] width 358 height 18
click at [258, 344] on html at bounding box center [401, 328] width 399 height 30
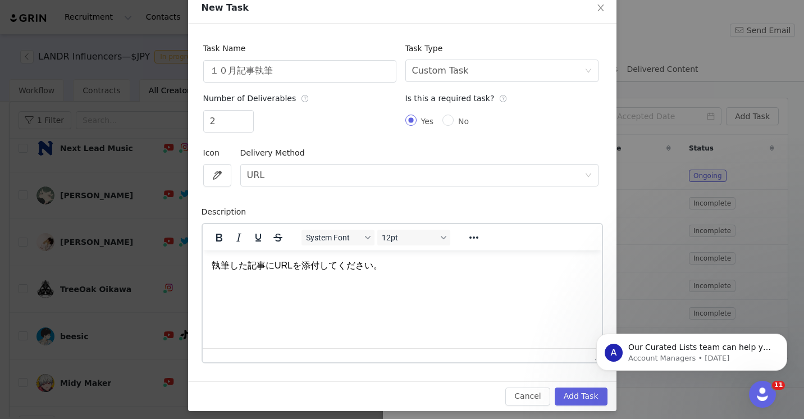
scroll to position [69, 0]
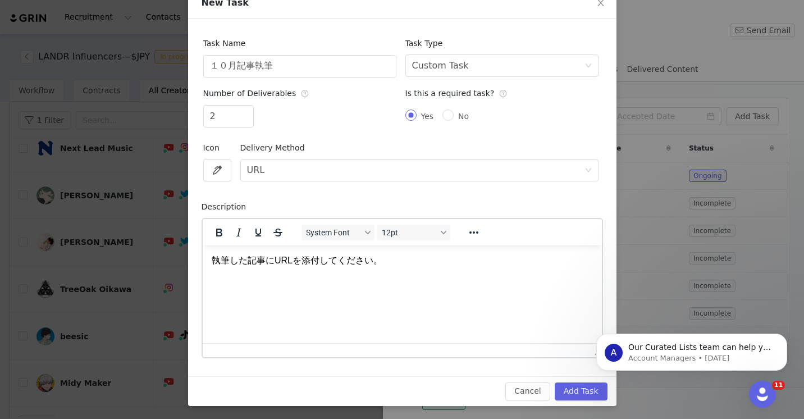
click at [598, 388] on html "A Our Curated Lists team can help you find more creators! Our team of prospect-…" at bounding box center [692, 349] width 225 height 79
click at [587, 395] on button "Add Task" at bounding box center [581, 392] width 53 height 18
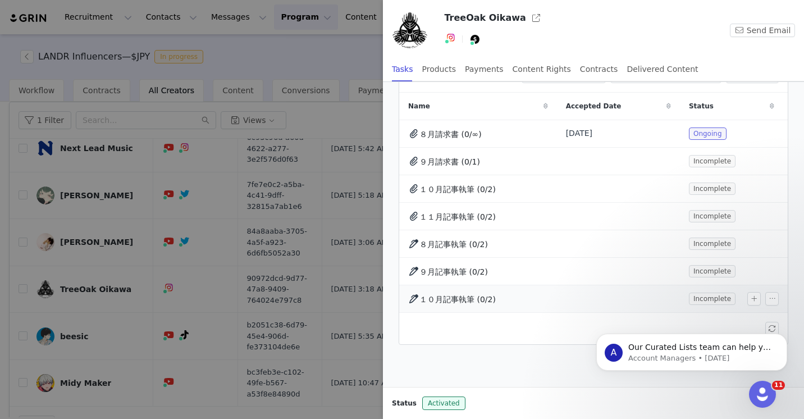
scroll to position [39, 0]
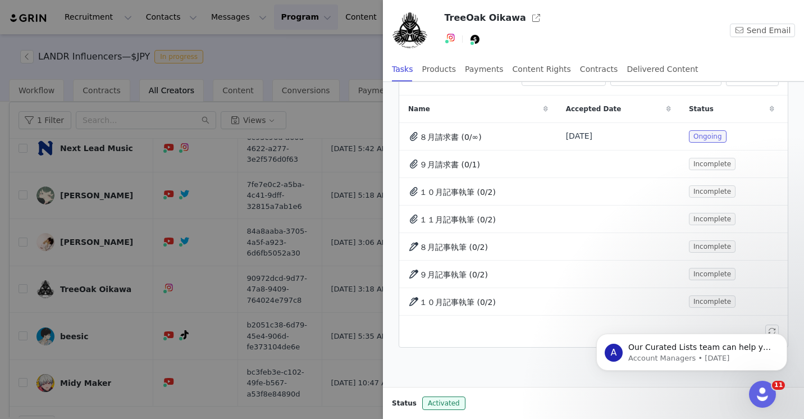
click at [586, 378] on body "A Our Curated Lists team can help you find more creators! Our team of prospect-…" at bounding box center [692, 350] width 216 height 70
click at [752, 387] on div "Open Intercom Messenger" at bounding box center [761, 392] width 37 height 37
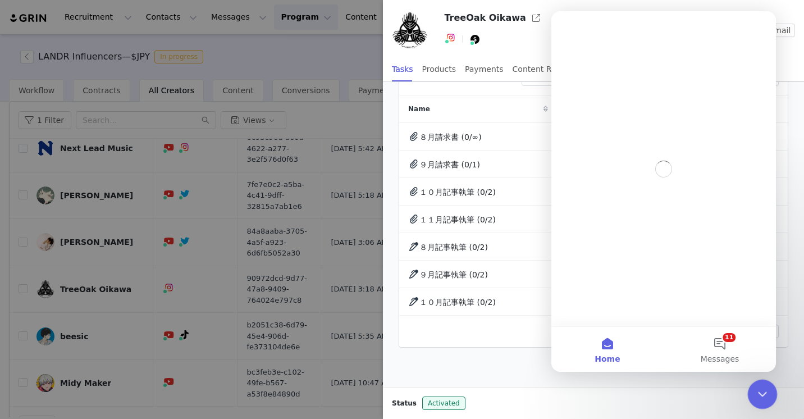
scroll to position [0, 0]
click at [753, 387] on div "Close Intercom Messenger" at bounding box center [761, 392] width 27 height 27
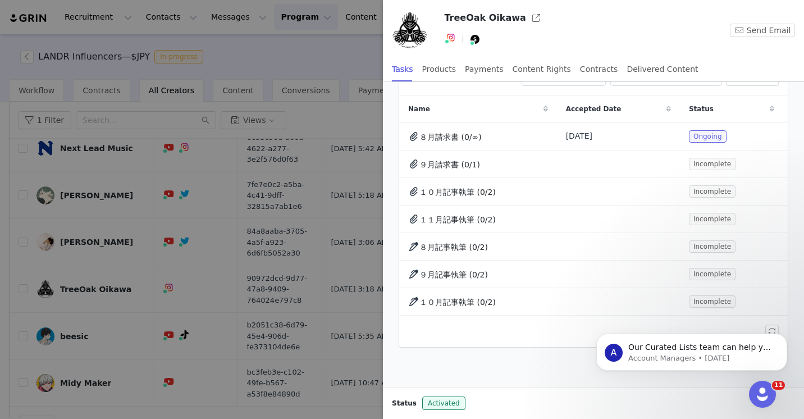
click at [784, 329] on div "A Our Curated Lists team can help you find more creators! Our team of prospect-…" at bounding box center [692, 300] width 207 height 140
click at [775, 189] on button "button" at bounding box center [772, 191] width 13 height 13
click at [743, 210] on span "Edit Task" at bounding box center [747, 211] width 35 height 12
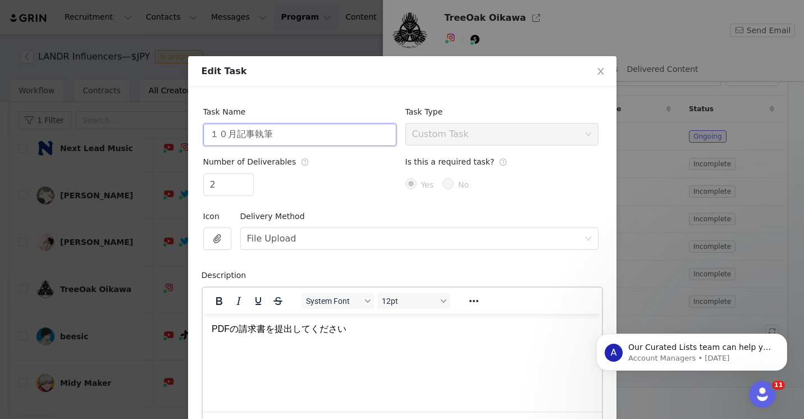
drag, startPoint x: 238, startPoint y: 137, endPoint x: 297, endPoint y: 134, distance: 59.0
click at [297, 134] on input "１０月記事執筆" at bounding box center [299, 135] width 193 height 22
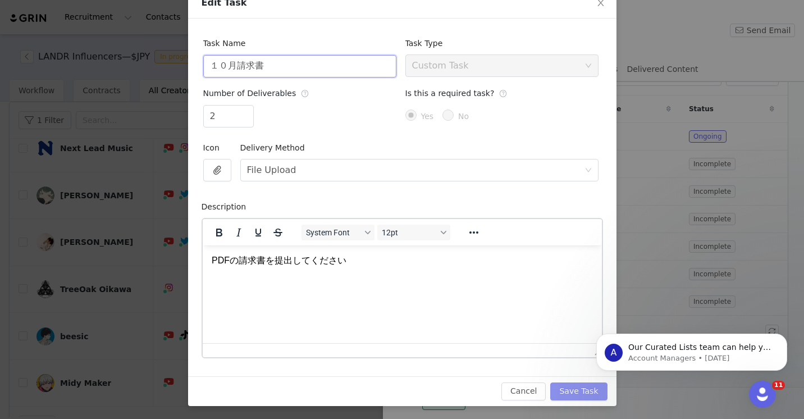
type input "１０月請求書"
click at [583, 392] on button "Save Task" at bounding box center [578, 392] width 57 height 18
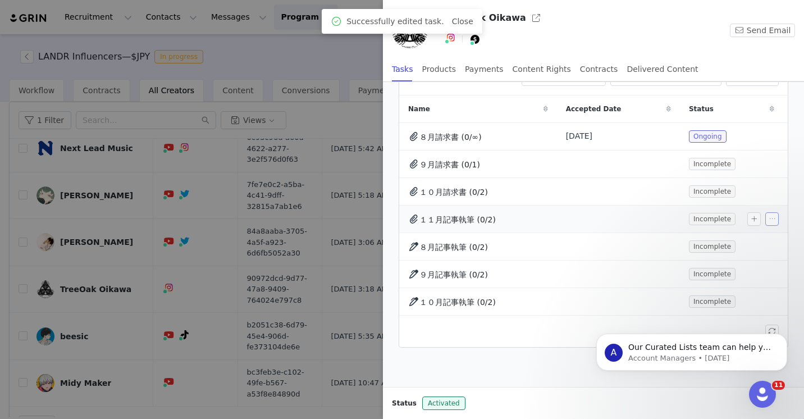
click at [772, 218] on button "button" at bounding box center [772, 218] width 13 height 13
click at [757, 235] on span "Edit Task" at bounding box center [747, 239] width 35 height 12
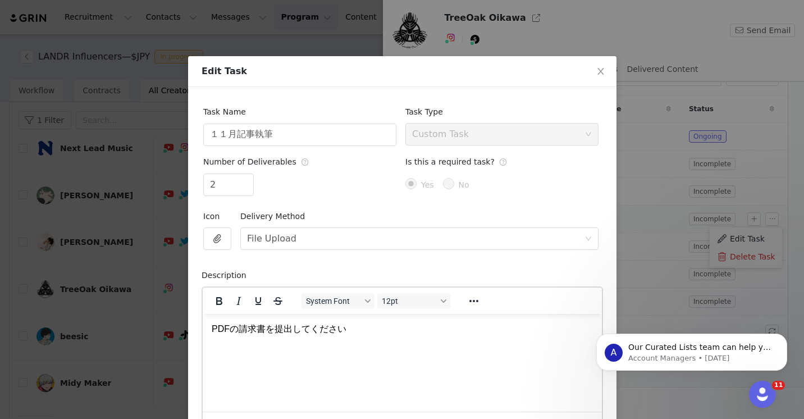
scroll to position [0, 0]
drag, startPoint x: 248, startPoint y: 133, endPoint x: 311, endPoint y: 134, distance: 63.5
click at [311, 134] on input "１１月記事執筆" at bounding box center [299, 135] width 193 height 22
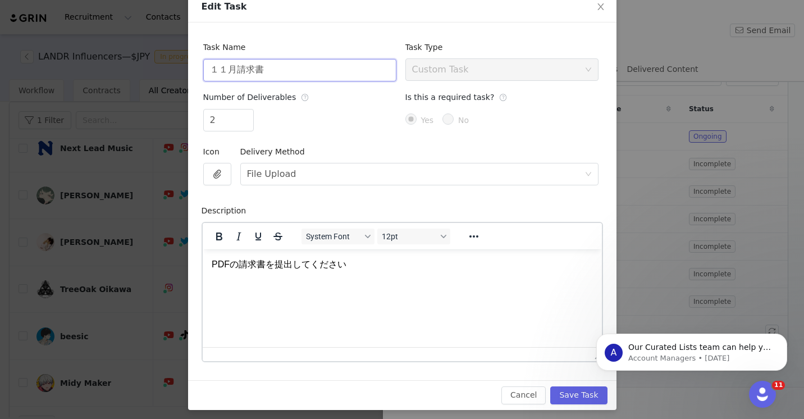
scroll to position [69, 0]
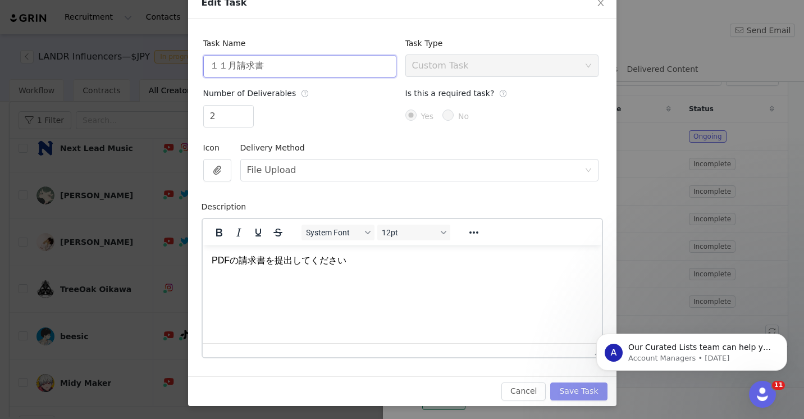
type input "１１月請求書"
click at [582, 393] on button "Save Task" at bounding box center [578, 392] width 57 height 18
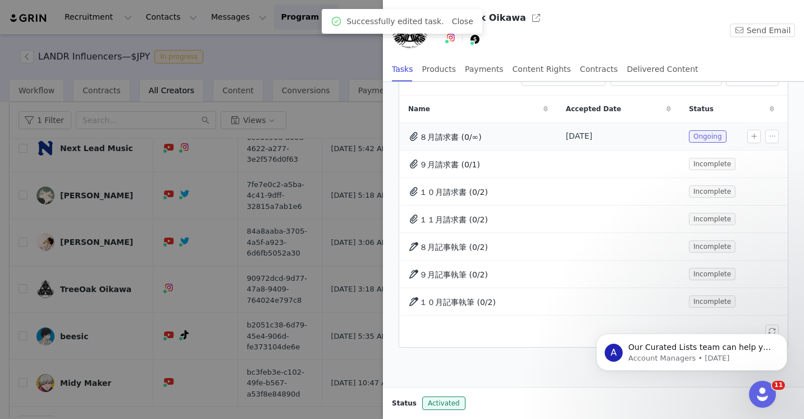
scroll to position [0, 0]
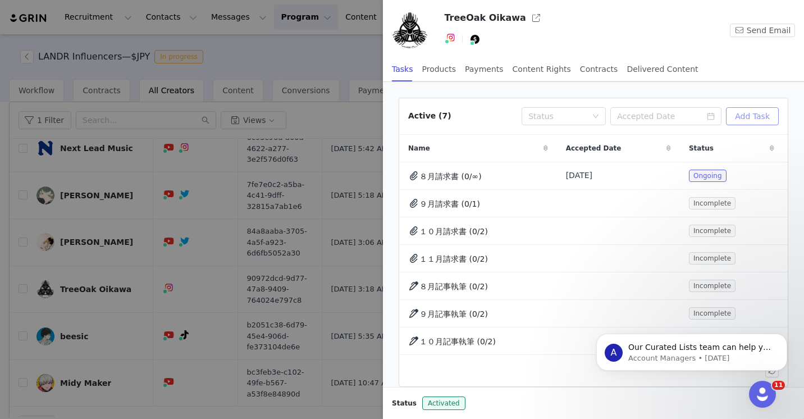
click at [764, 114] on button "Add Task" at bounding box center [752, 116] width 53 height 18
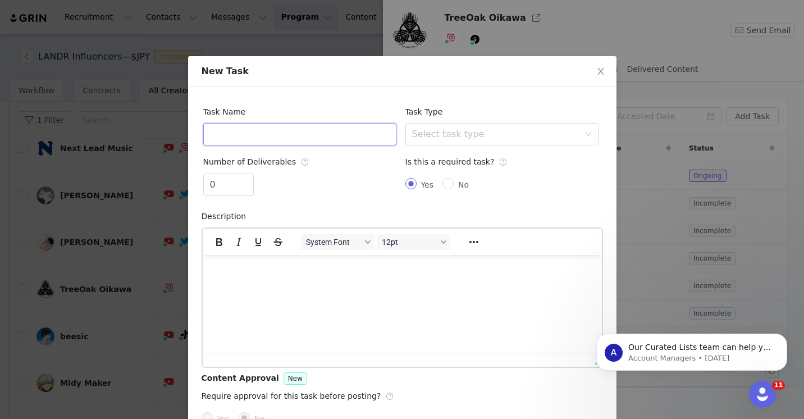
click at [305, 136] on input "text" at bounding box center [299, 134] width 193 height 22
click at [458, 134] on div "Select task type" at bounding box center [495, 134] width 167 height 11
type input "１１月記事執筆"
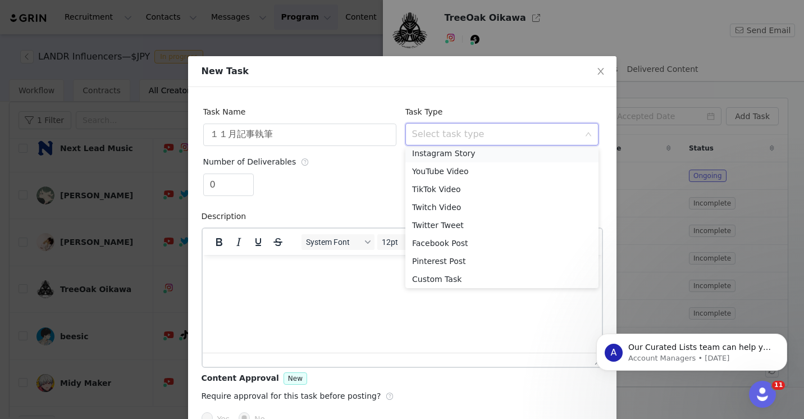
scroll to position [44, 0]
click at [435, 276] on li "Custom Task" at bounding box center [502, 277] width 193 height 18
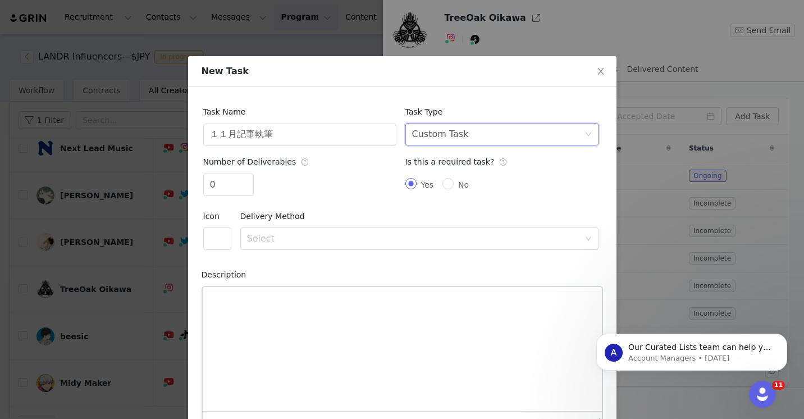
scroll to position [0, 0]
click at [222, 190] on input "0" at bounding box center [228, 184] width 49 height 21
click at [249, 182] on span "Increase Value" at bounding box center [248, 180] width 12 height 13
type input "2"
click at [249, 182] on span "Increase Value" at bounding box center [248, 180] width 12 height 13
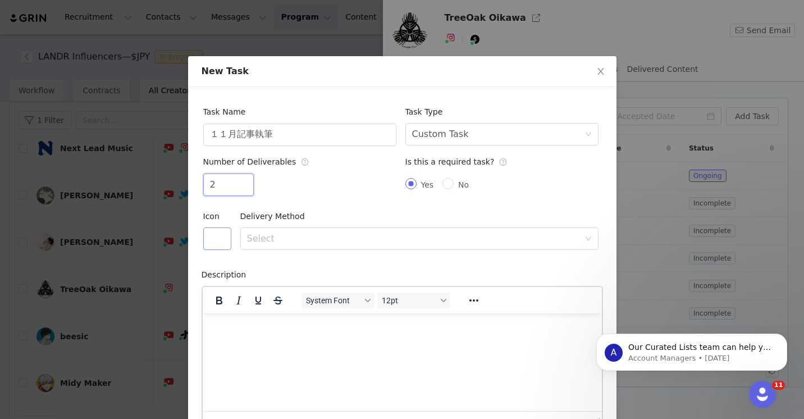
click at [212, 244] on button "button" at bounding box center [217, 238] width 28 height 22
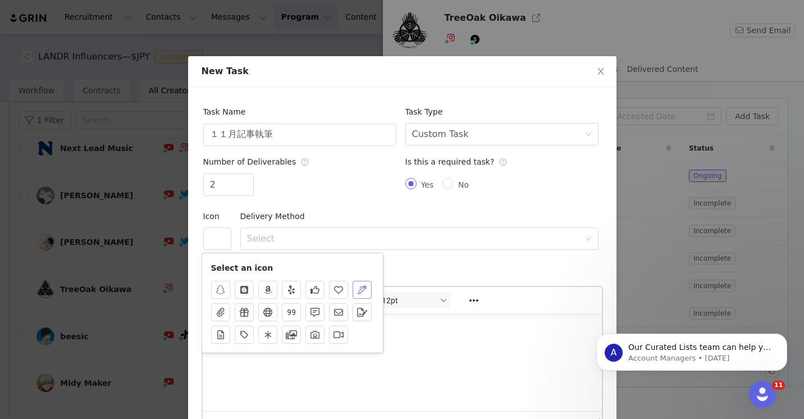
click at [364, 286] on button "button" at bounding box center [362, 290] width 19 height 18
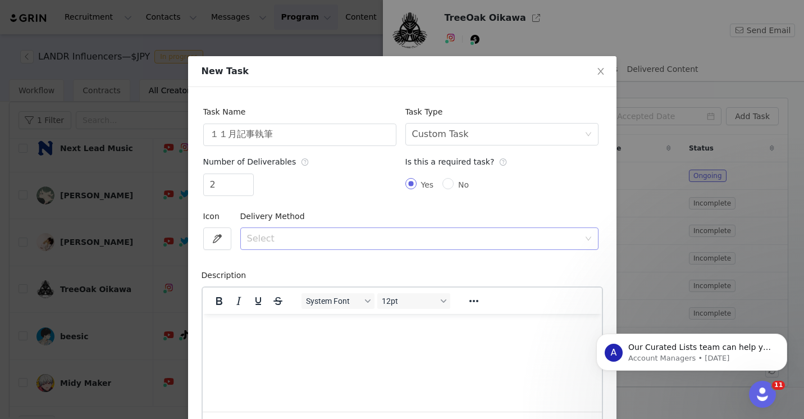
click at [309, 240] on div "Select" at bounding box center [413, 238] width 333 height 11
click at [283, 283] on li "URL" at bounding box center [419, 281] width 358 height 18
click at [279, 344] on html at bounding box center [401, 328] width 399 height 30
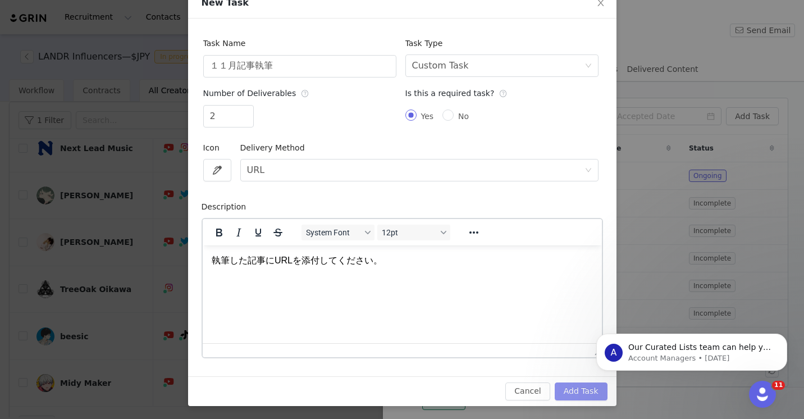
click at [581, 390] on button "Add Task" at bounding box center [581, 392] width 53 height 18
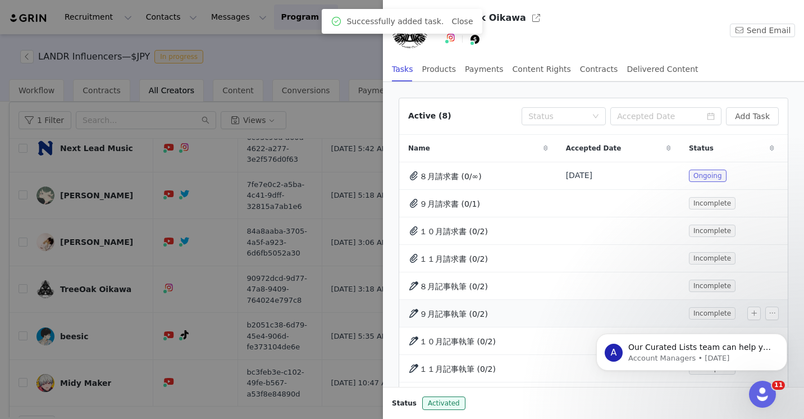
scroll to position [2, 0]
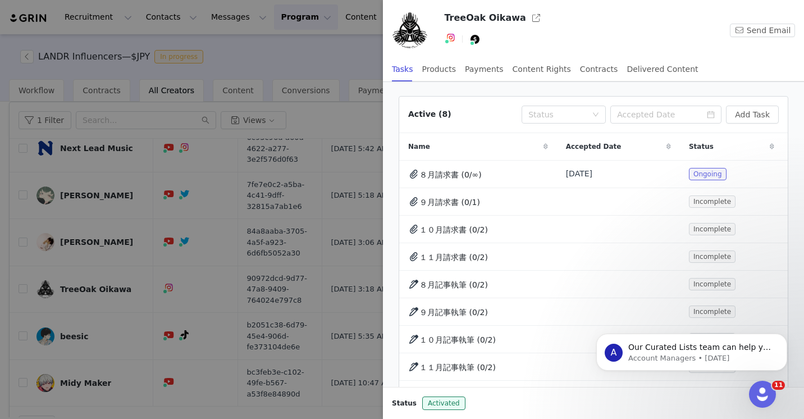
click at [361, 58] on div at bounding box center [402, 209] width 804 height 419
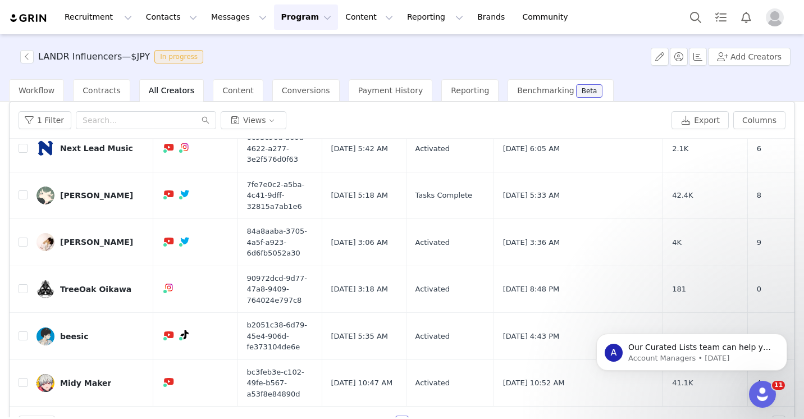
scroll to position [0, 0]
